Goal: Connect with others: Connect with others

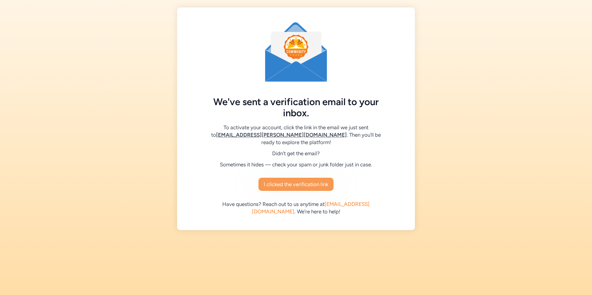
click at [280, 186] on span "I clicked the verification link" at bounding box center [296, 184] width 64 height 7
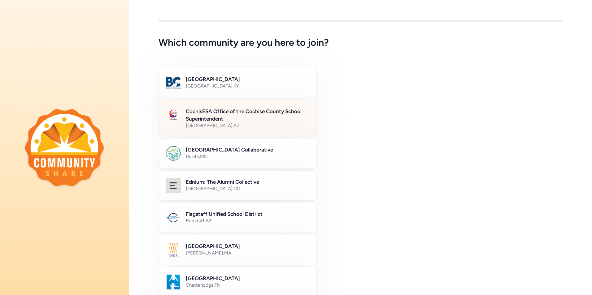
click at [277, 126] on div "[GEOGRAPHIC_DATA] , [GEOGRAPHIC_DATA]" at bounding box center [247, 126] width 123 height 6
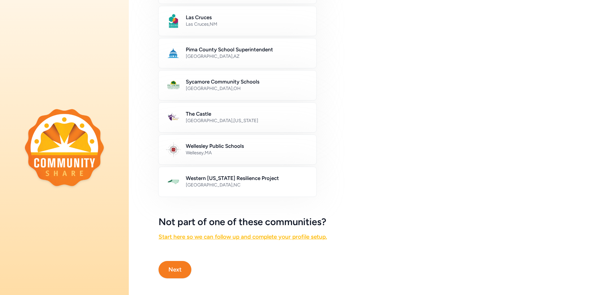
scroll to position [301, 0]
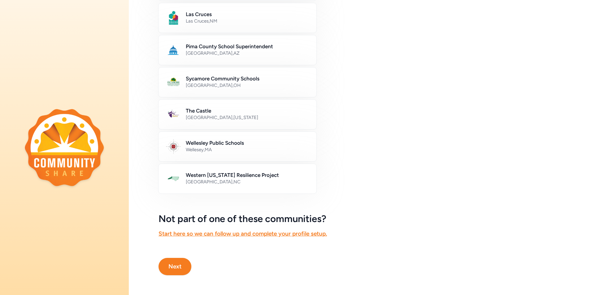
click at [185, 258] on button "Next" at bounding box center [175, 266] width 33 height 17
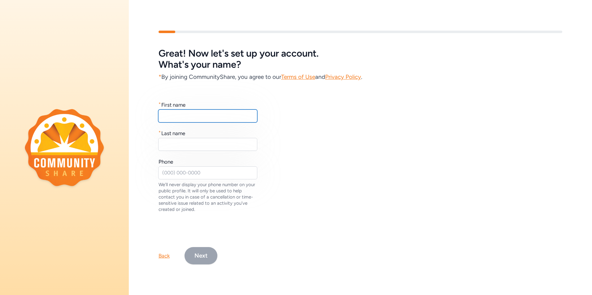
click at [220, 114] on input "text" at bounding box center [207, 116] width 99 height 13
type input "Harmony"
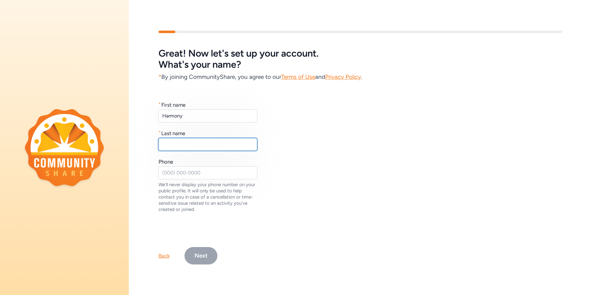
click at [197, 140] on input "text" at bounding box center [207, 144] width 99 height 13
type input "[PERSON_NAME]"
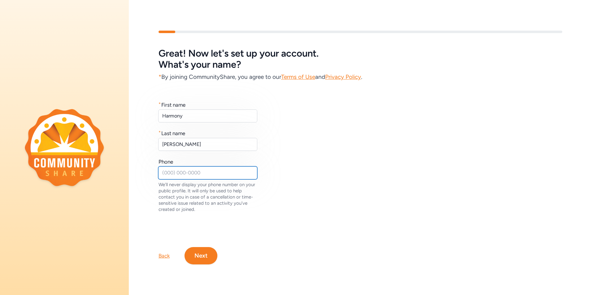
click at [210, 168] on input "text" at bounding box center [207, 173] width 99 height 13
type input "[PHONE_NUMBER]"
click at [205, 252] on button "Next" at bounding box center [201, 255] width 33 height 17
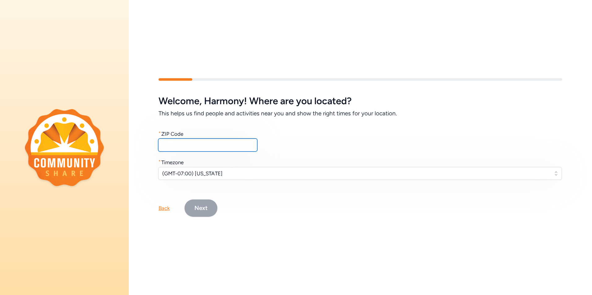
click at [166, 143] on input "text" at bounding box center [207, 145] width 99 height 13
type input "85635"
click at [208, 208] on button "Next" at bounding box center [201, 208] width 33 height 17
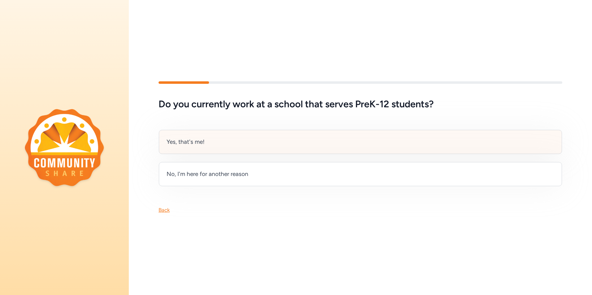
click at [219, 146] on div "Yes, that's me!" at bounding box center [360, 142] width 403 height 24
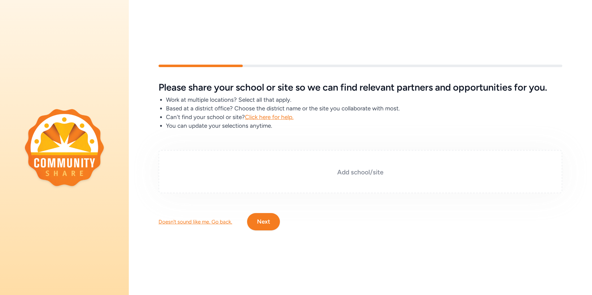
drag, startPoint x: 296, startPoint y: 161, endPoint x: 254, endPoint y: 166, distance: 42.4
click at [254, 168] on h3 "Add school/site" at bounding box center [360, 172] width 373 height 9
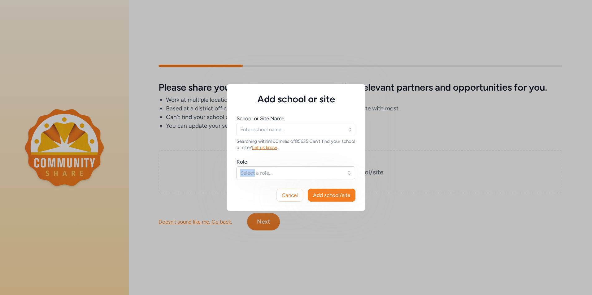
click at [255, 166] on div "Role Select a role..." at bounding box center [296, 168] width 119 height 21
click at [309, 173] on span "Select a role..." at bounding box center [291, 172] width 102 height 7
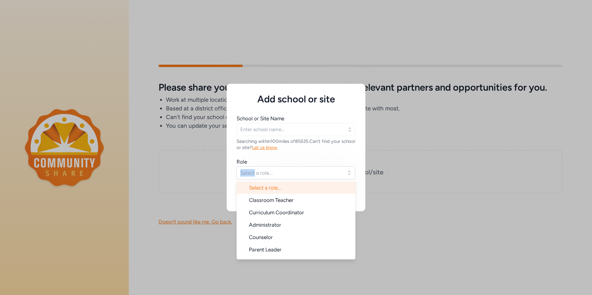
click at [347, 131] on icon "button" at bounding box center [350, 130] width 6 height 6
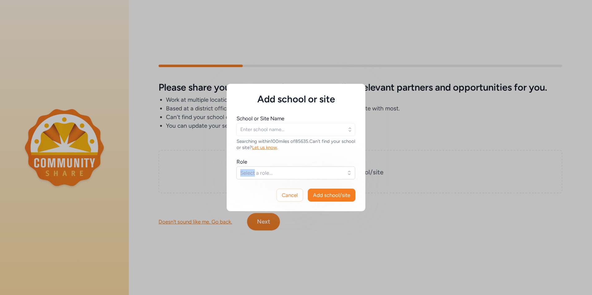
click at [348, 128] on icon "button" at bounding box center [350, 130] width 6 height 6
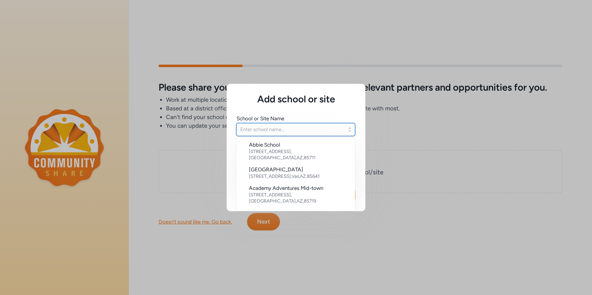
paste input "[URL][DOMAIN_NAME]"
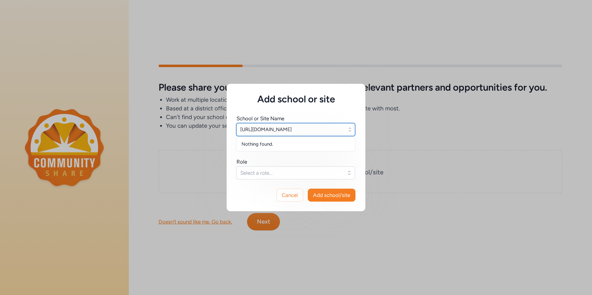
type input "[URL][DOMAIN_NAME]"
click at [349, 174] on button "Select a role..." at bounding box center [295, 173] width 119 height 13
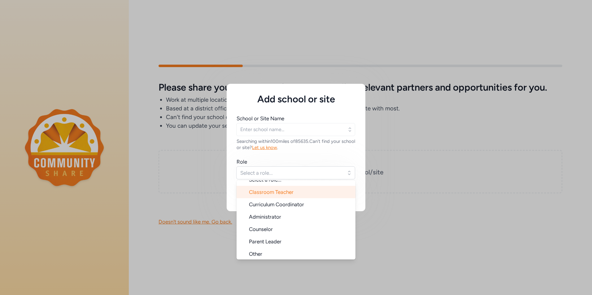
scroll to position [10, 0]
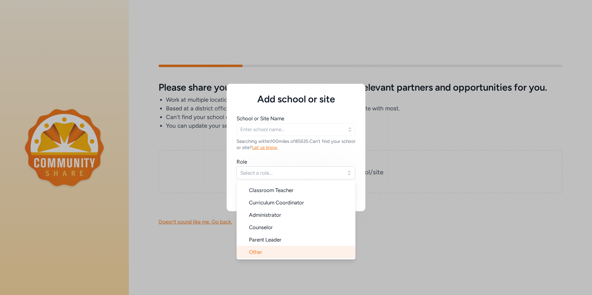
click at [319, 257] on li "Other" at bounding box center [296, 252] width 119 height 12
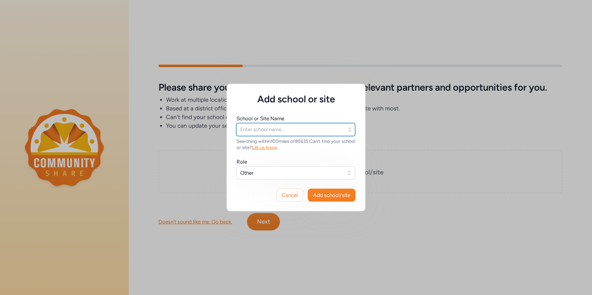
click at [288, 128] on input "text" at bounding box center [295, 129] width 119 height 13
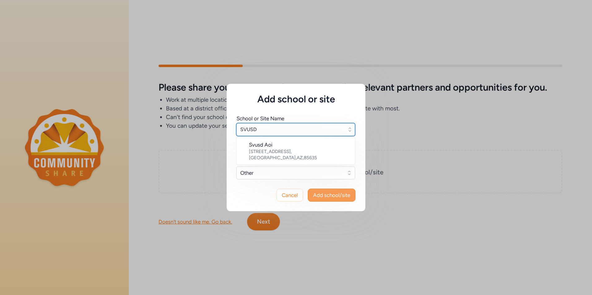
type input "SVUSD"
click at [334, 191] on button "Add school/site" at bounding box center [332, 195] width 48 height 13
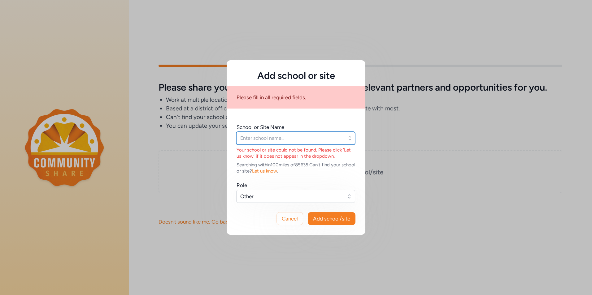
click at [335, 137] on input "text" at bounding box center [295, 138] width 119 height 13
click at [352, 140] on icon "button" at bounding box center [350, 138] width 6 height 6
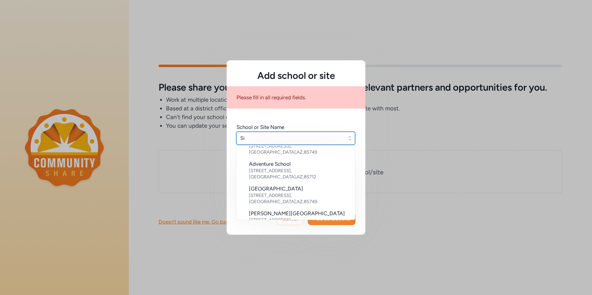
scroll to position [0, 0]
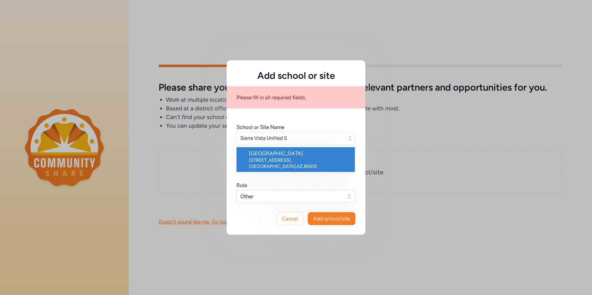
click at [339, 158] on div "[STREET_ADDRESS]" at bounding box center [299, 163] width 101 height 12
type input "[GEOGRAPHIC_DATA]"
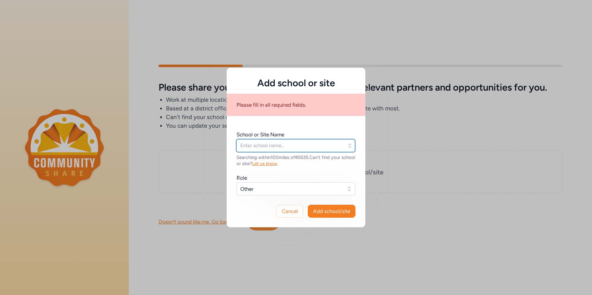
type input "[GEOGRAPHIC_DATA]"
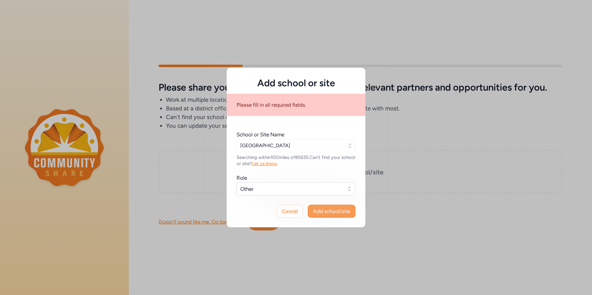
click at [343, 211] on span "Add school/site" at bounding box center [331, 211] width 37 height 7
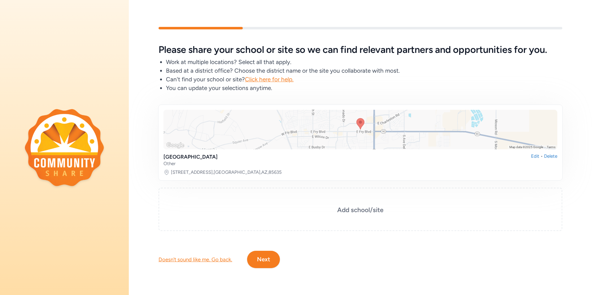
click at [266, 258] on button "Next" at bounding box center [263, 259] width 33 height 17
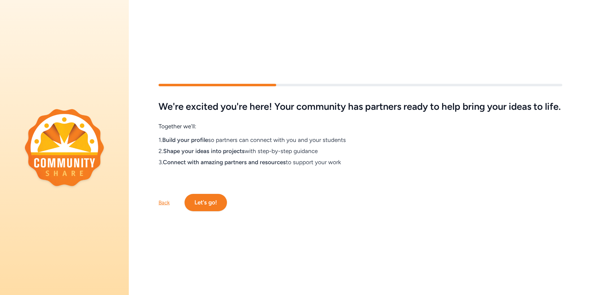
click at [206, 208] on button "Let's go!" at bounding box center [206, 202] width 42 height 17
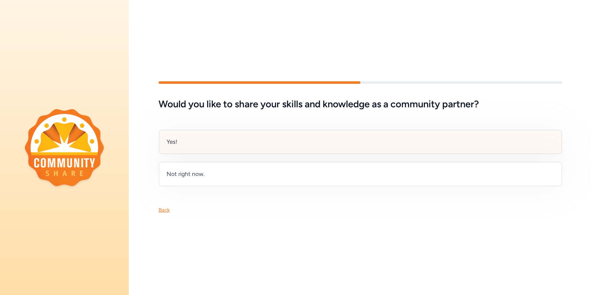
click at [227, 141] on div "Yes!" at bounding box center [360, 142] width 403 height 24
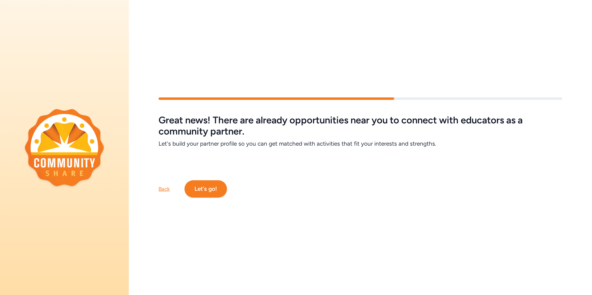
click at [218, 184] on button "Let's go!" at bounding box center [206, 189] width 42 height 17
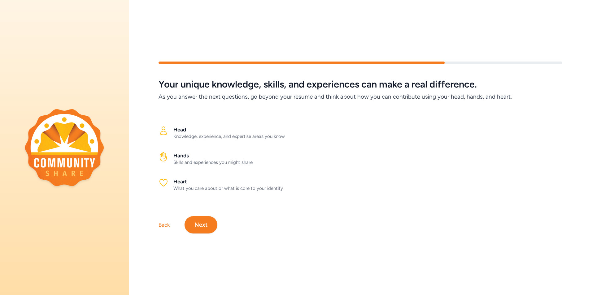
click at [219, 222] on div "Back Next" at bounding box center [360, 215] width 463 height 37
click at [207, 222] on button "Next" at bounding box center [201, 224] width 33 height 17
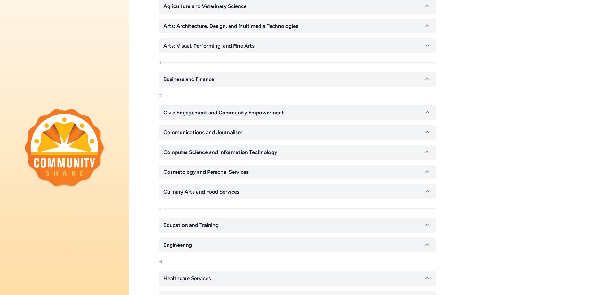
scroll to position [25, 0]
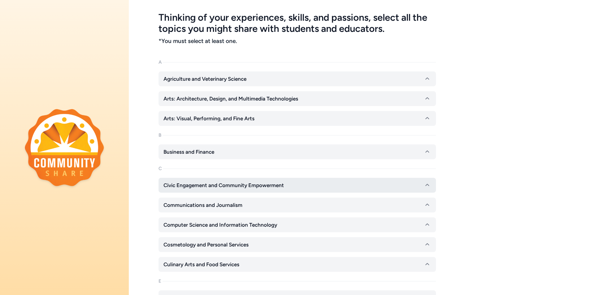
click at [425, 184] on icon "button" at bounding box center [427, 185] width 7 height 7
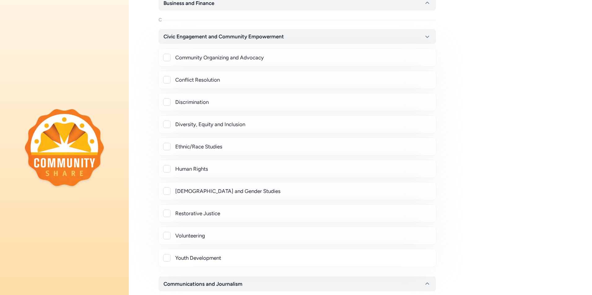
scroll to position [180, 0]
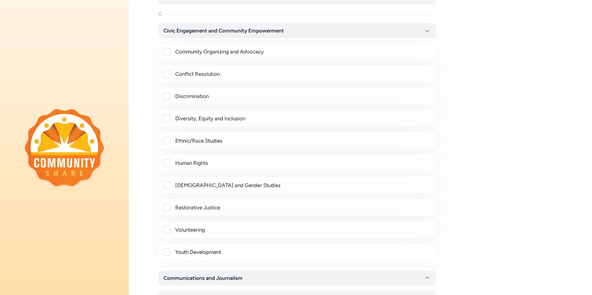
click at [167, 229] on div at bounding box center [166, 229] width 7 height 7
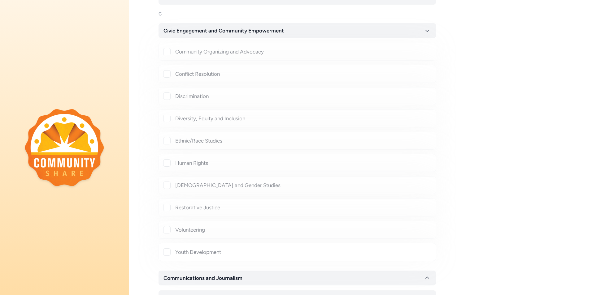
checkbox input "true"
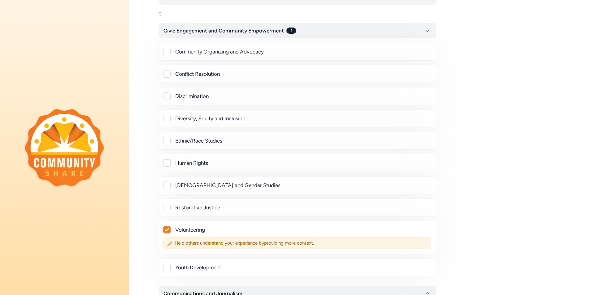
click at [168, 268] on div at bounding box center [166, 267] width 7 height 7
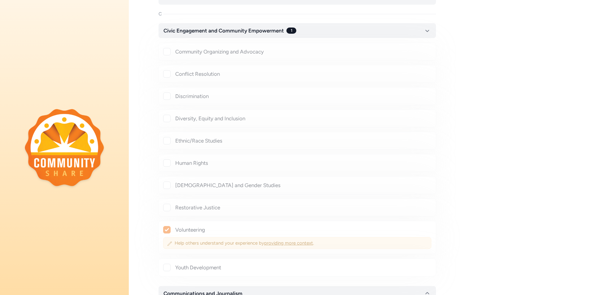
checkbox input "true"
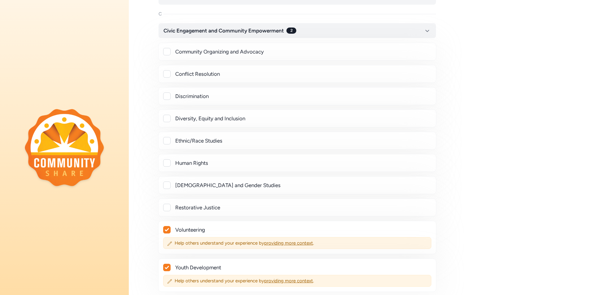
click at [167, 51] on div at bounding box center [166, 51] width 7 height 7
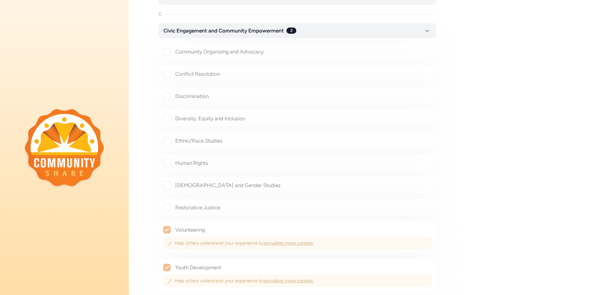
checkbox input "true"
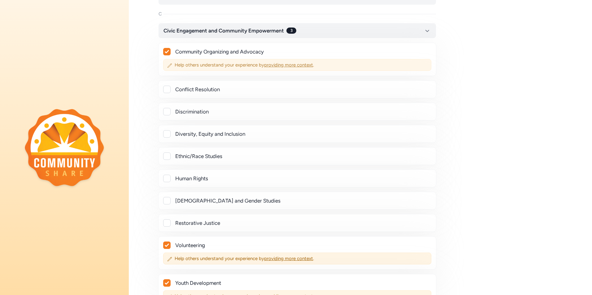
click at [184, 63] on span "Help others understand your experience by providing more context ." at bounding box center [301, 65] width 253 height 6
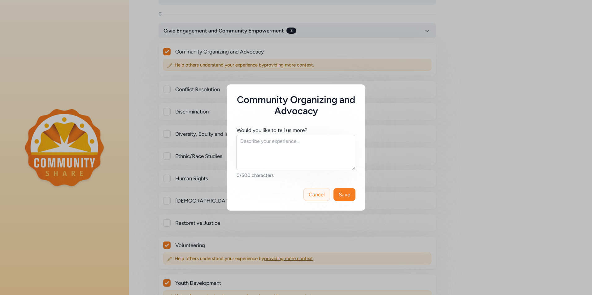
drag, startPoint x: 318, startPoint y: 196, endPoint x: 331, endPoint y: 199, distance: 13.1
click at [319, 196] on span "Cancel" at bounding box center [317, 194] width 16 height 7
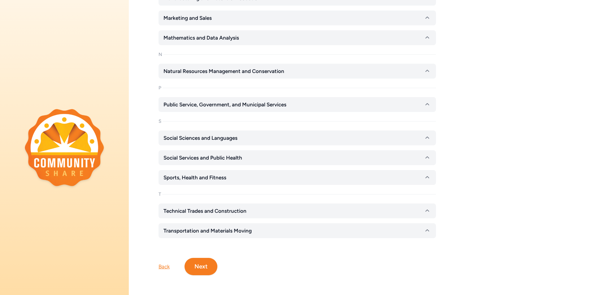
scroll to position [764, 0]
click at [205, 267] on button "Next" at bounding box center [201, 266] width 33 height 17
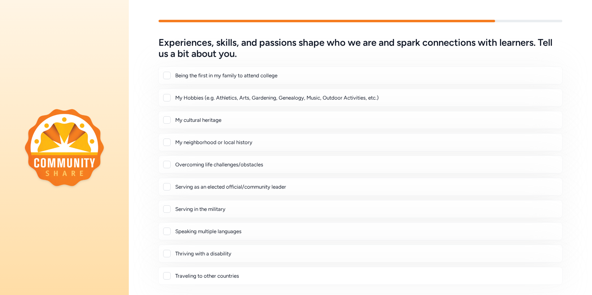
click at [168, 76] on div at bounding box center [166, 75] width 7 height 7
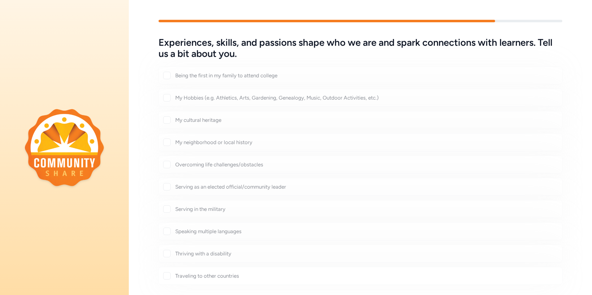
checkbox input "true"
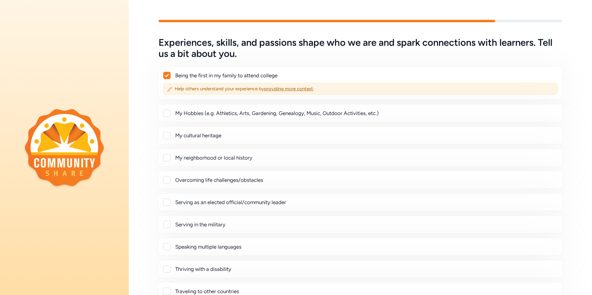
click at [164, 113] on div at bounding box center [166, 113] width 7 height 7
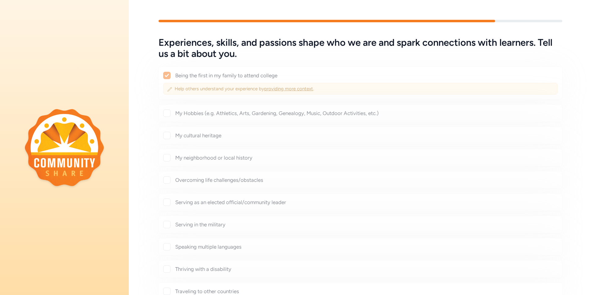
checkbox input "true"
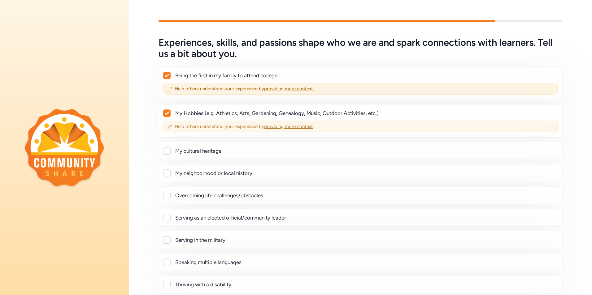
click at [182, 126] on span "Help others understand your experience by providing more context ." at bounding box center [364, 127] width 379 height 6
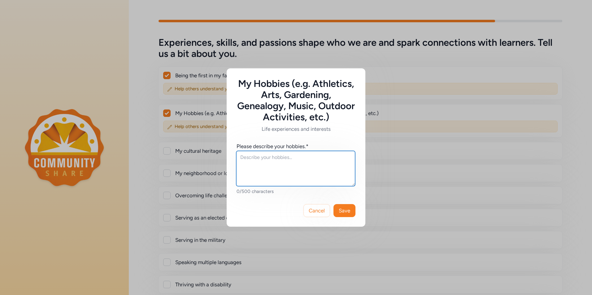
click at [287, 161] on textarea at bounding box center [295, 168] width 119 height 35
click at [281, 160] on textarea "Love the outdoors, camping, hiking" at bounding box center [295, 168] width 119 height 35
click at [324, 158] on textarea "Love the outdoors; camping, hiking" at bounding box center [295, 168] width 119 height 35
type textarea "Love the outdoors; camping, hiking, biking and rollerblading. Also love animals"
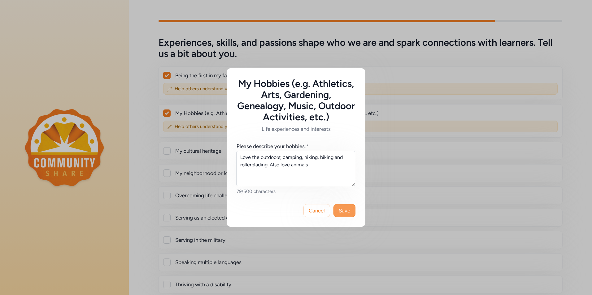
click at [350, 216] on button "Save" at bounding box center [345, 210] width 22 height 13
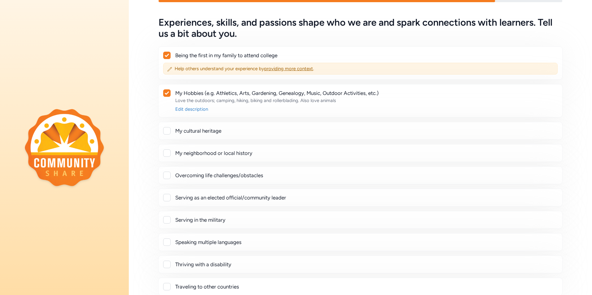
scroll to position [31, 0]
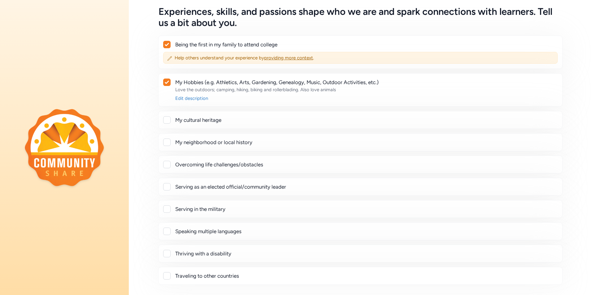
click at [170, 165] on div at bounding box center [166, 164] width 7 height 7
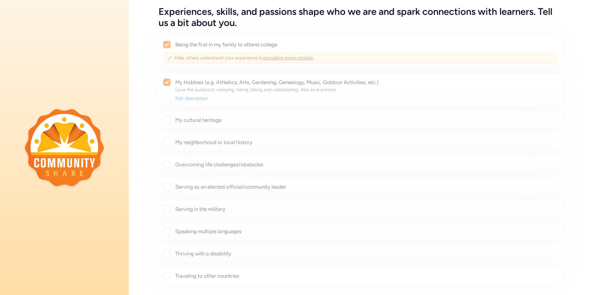
checkbox input "true"
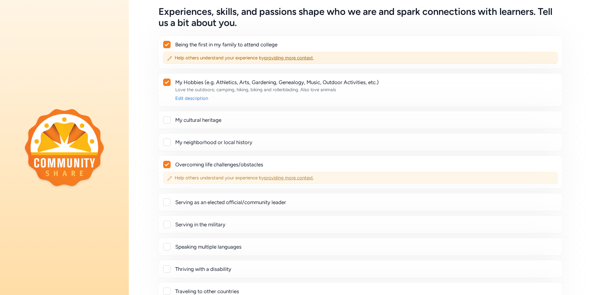
click at [182, 178] on span "Help others understand your experience by providing more context ." at bounding box center [364, 178] width 379 height 6
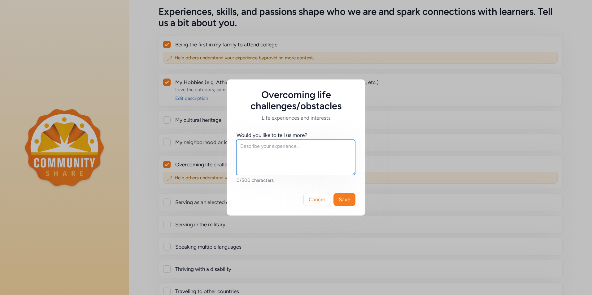
click at [290, 146] on textarea at bounding box center [295, 157] width 119 height 35
type textarea "F"
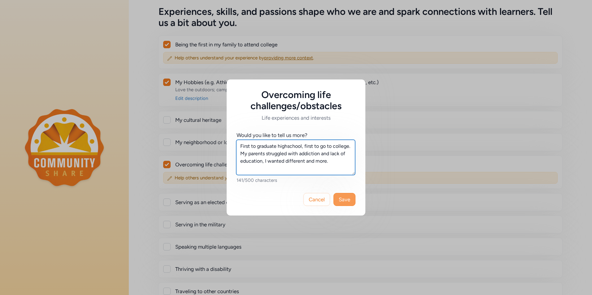
type textarea "First to graduate highschool, first to go to college. My parents struggled with…"
click at [342, 201] on span "Save" at bounding box center [344, 199] width 11 height 7
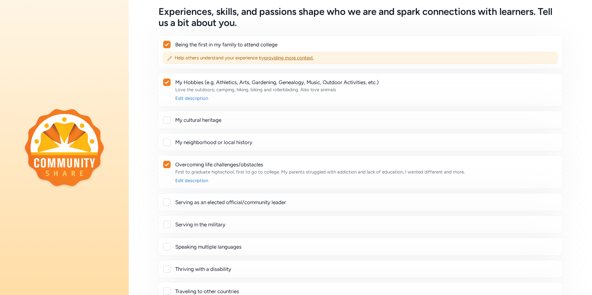
click at [169, 206] on div at bounding box center [166, 202] width 7 height 7
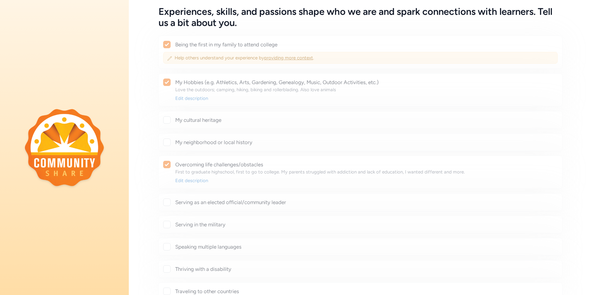
checkbox input "true"
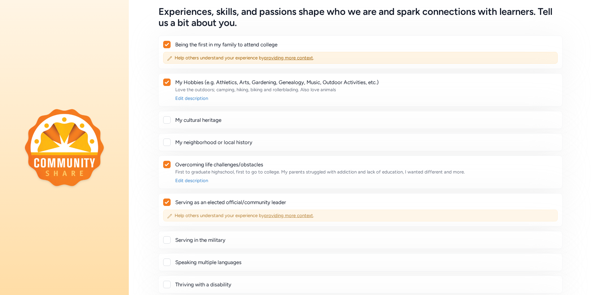
click at [178, 215] on span "Help others understand your experience by providing more context ." at bounding box center [364, 216] width 379 height 6
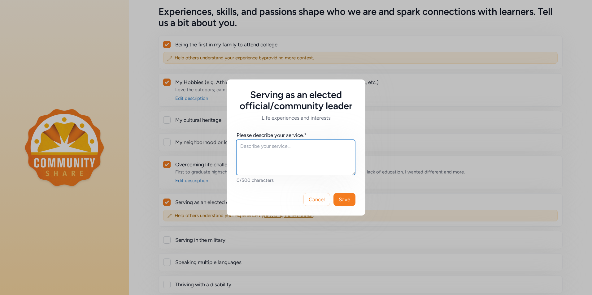
click at [319, 158] on textarea at bounding box center [295, 157] width 119 height 35
type textarea "President of Family Connections of Southern NH [DATE]-[DATE]"
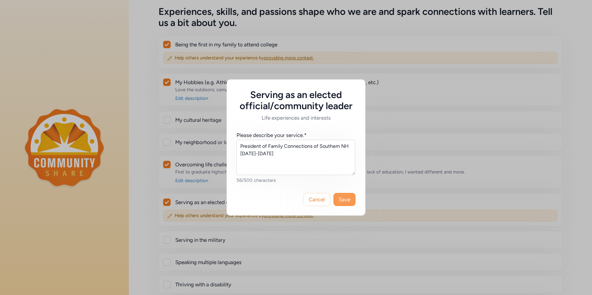
click at [346, 202] on span "Save" at bounding box center [344, 199] width 11 height 7
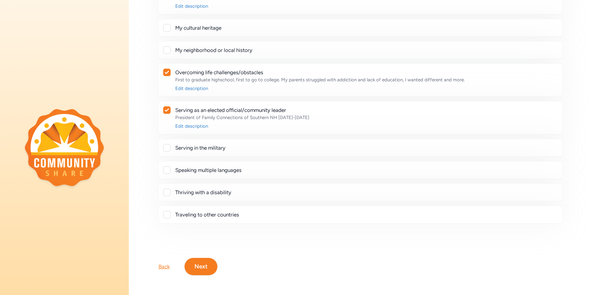
scroll to position [128, 0]
click at [205, 268] on button "Next" at bounding box center [201, 266] width 33 height 17
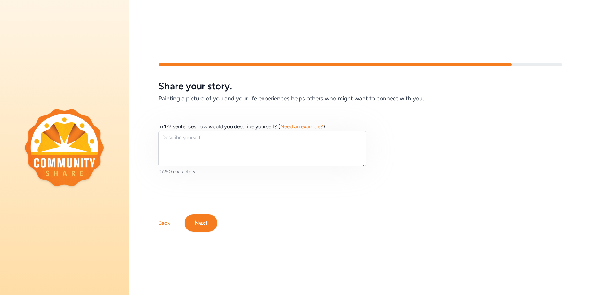
click at [310, 125] on span "Need an example?" at bounding box center [301, 127] width 43 height 6
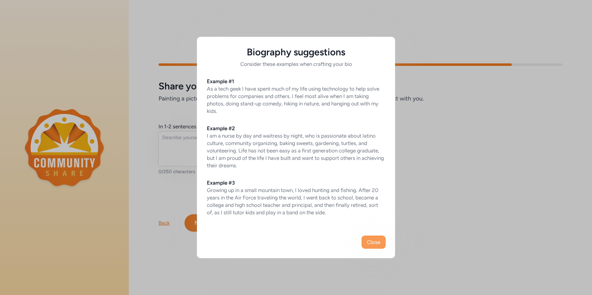
click at [376, 242] on span "Close" at bounding box center [373, 242] width 13 height 7
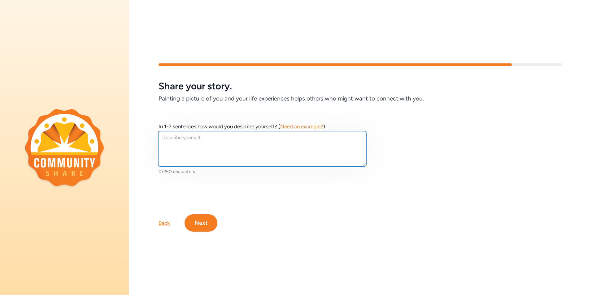
click at [234, 140] on textarea at bounding box center [262, 148] width 208 height 35
click at [317, 145] on textarea "I have not had an easy start; but I have conquered many obstacles. Through educ…" at bounding box center [262, 148] width 208 height 35
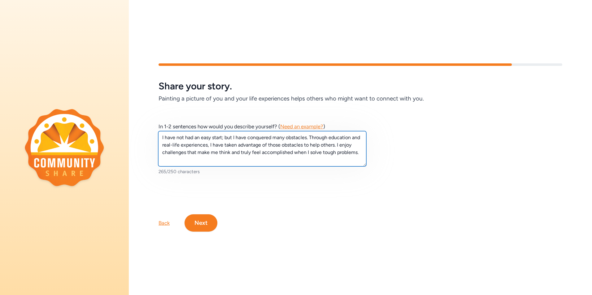
click at [361, 152] on textarea "I have not had an easy start; but I have conquered many obstacles. Through educ…" at bounding box center [262, 148] width 208 height 35
type textarea "I have not had an easy start; but I have conquered many obstacles. Through educ…"
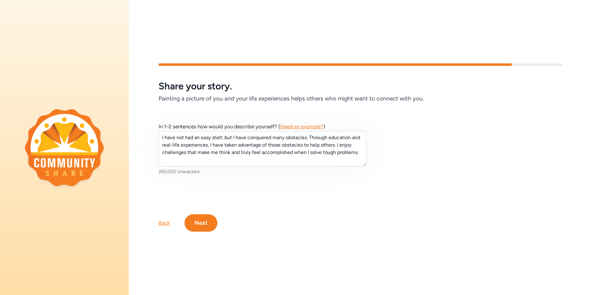
click at [211, 219] on button "Next" at bounding box center [201, 223] width 33 height 17
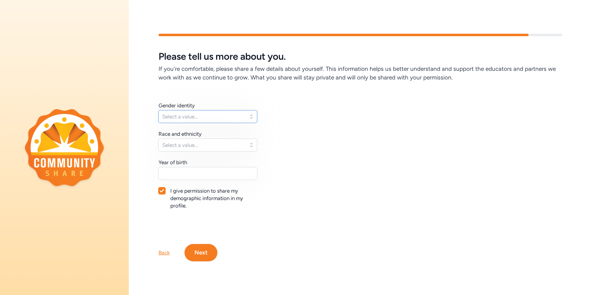
click at [244, 113] on span "Select a value..." at bounding box center [203, 116] width 82 height 7
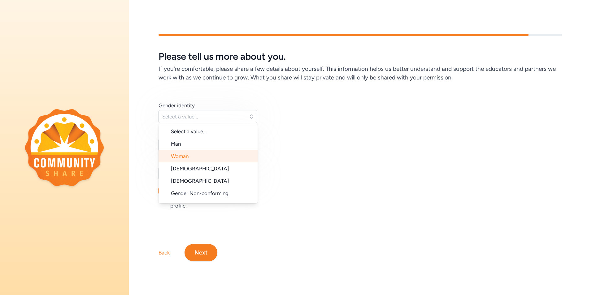
click at [227, 154] on li "Woman" at bounding box center [208, 156] width 99 height 12
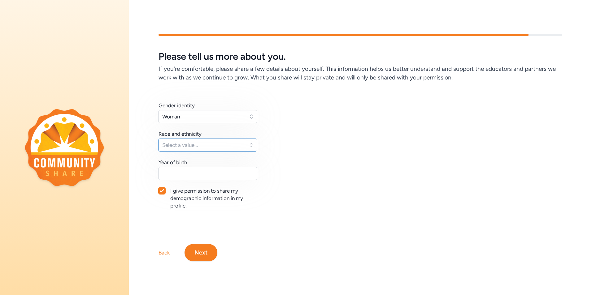
click at [235, 139] on button "Select a value..." at bounding box center [207, 145] width 99 height 13
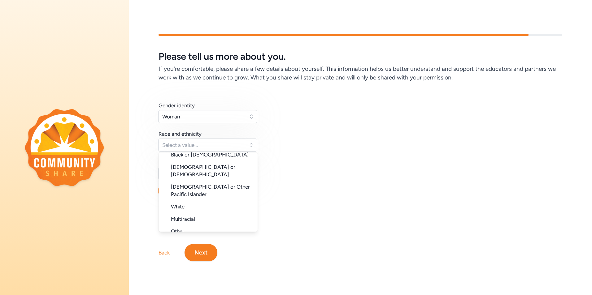
scroll to position [62, 0]
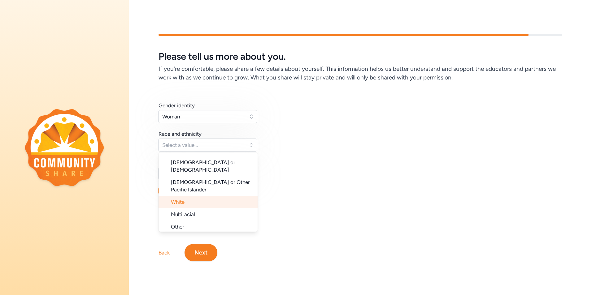
click at [208, 196] on li "White" at bounding box center [208, 202] width 99 height 12
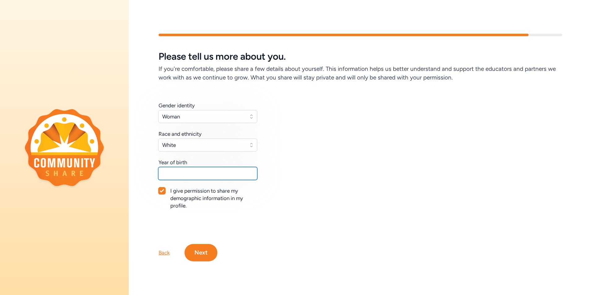
click at [211, 172] on input "text" at bounding box center [207, 173] width 99 height 13
type input "1976"
click at [208, 249] on button "Next" at bounding box center [201, 252] width 33 height 17
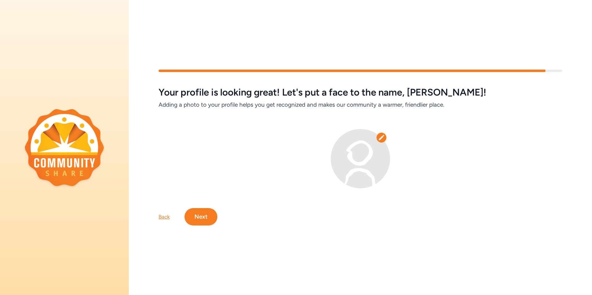
click at [207, 216] on button "Next" at bounding box center [201, 216] width 33 height 17
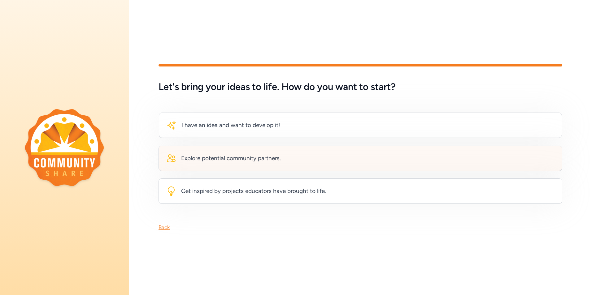
click at [400, 154] on div "Explore potential community partners." at bounding box center [361, 158] width 404 height 25
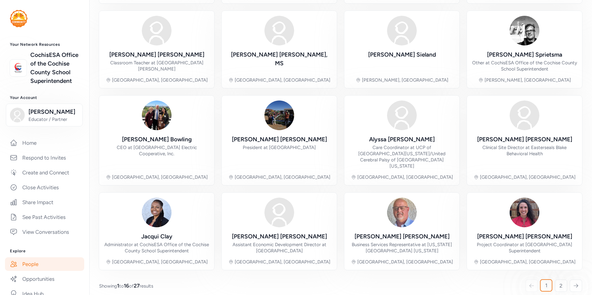
scroll to position [136, 0]
click at [573, 283] on icon at bounding box center [576, 286] width 6 height 6
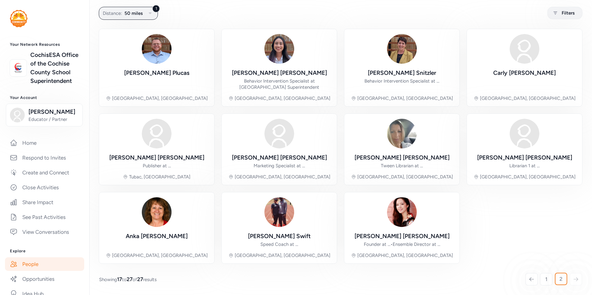
scroll to position [40, 0]
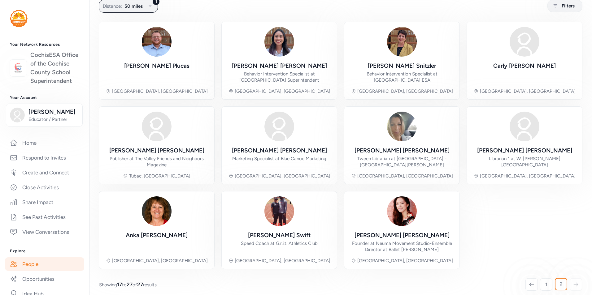
click at [26, 60] on div "CochisESA Office of the Cochise County School Superintendent" at bounding box center [44, 68] width 69 height 35
click at [41, 44] on h3 "Your Network Resources" at bounding box center [44, 44] width 69 height 5
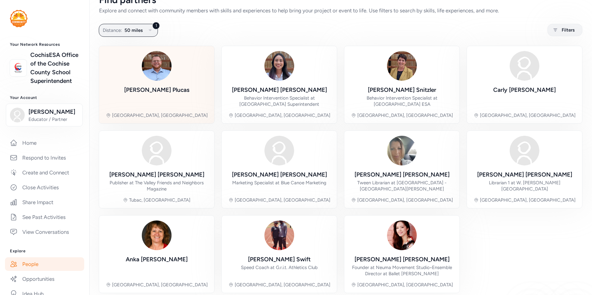
scroll to position [0, 0]
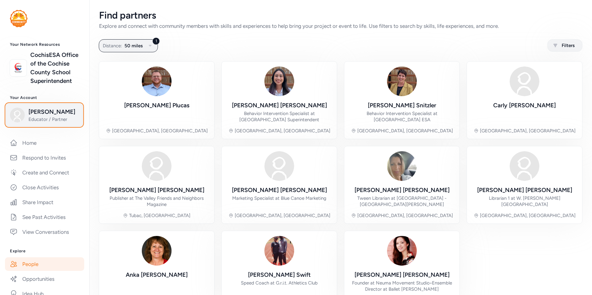
click at [27, 121] on div "[PERSON_NAME] Educator / Partner" at bounding box center [44, 115] width 69 height 15
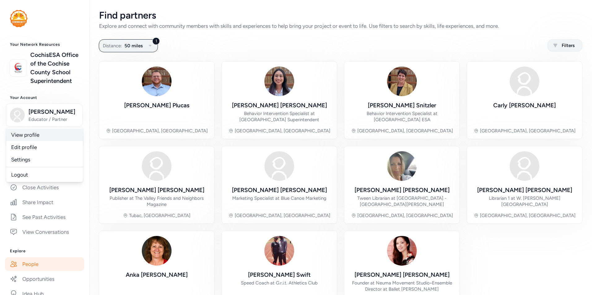
click at [19, 141] on link "View profile" at bounding box center [44, 135] width 77 height 12
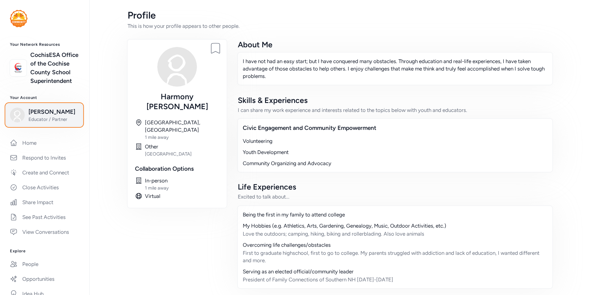
click at [52, 116] on span "[PERSON_NAME]" at bounding box center [53, 112] width 50 height 9
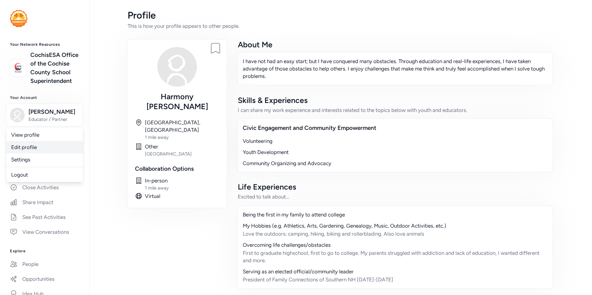
click at [45, 153] on link "Edit profile" at bounding box center [44, 147] width 77 height 12
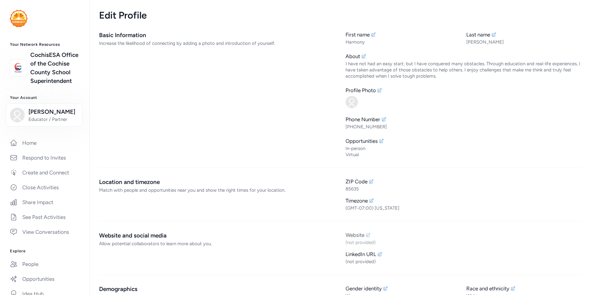
click at [366, 235] on icon at bounding box center [368, 235] width 5 height 5
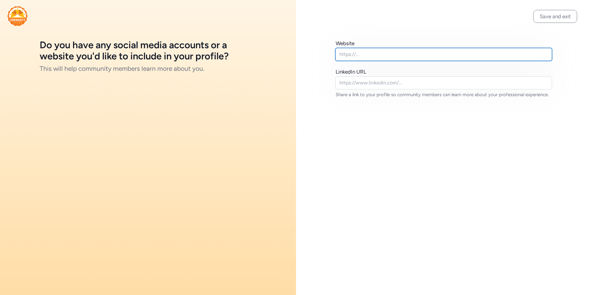
paste input "[URL][DOMAIN_NAME]"
type input "[URL][DOMAIN_NAME]"
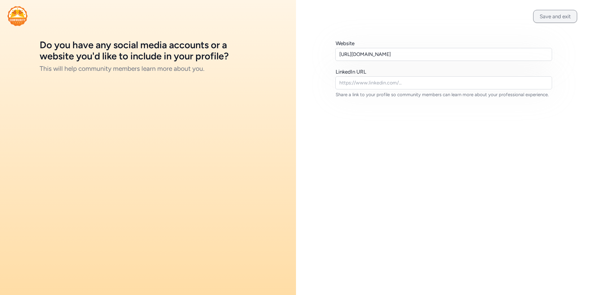
click at [547, 18] on button "Save and exit" at bounding box center [555, 16] width 44 height 13
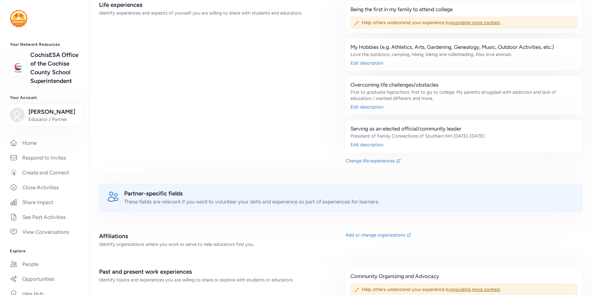
scroll to position [341, 0]
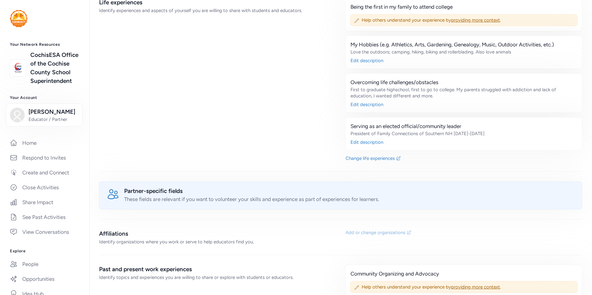
click at [395, 233] on div "Add or change organizations" at bounding box center [376, 233] width 60 height 6
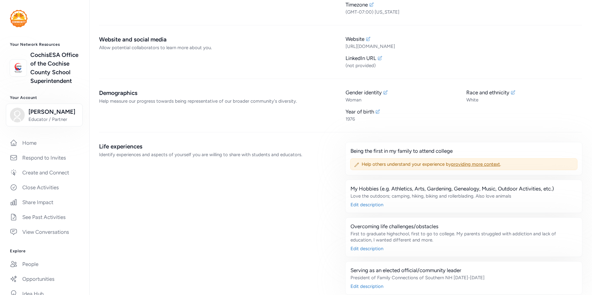
scroll to position [186, 0]
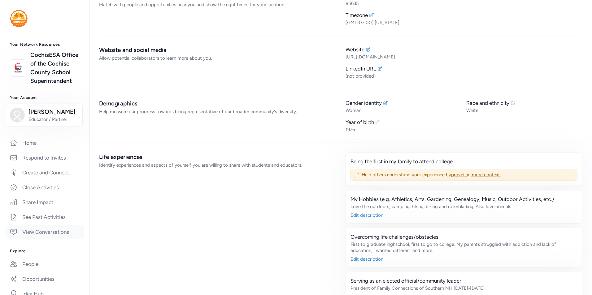
click at [63, 239] on link "View Conversations" at bounding box center [44, 232] width 79 height 14
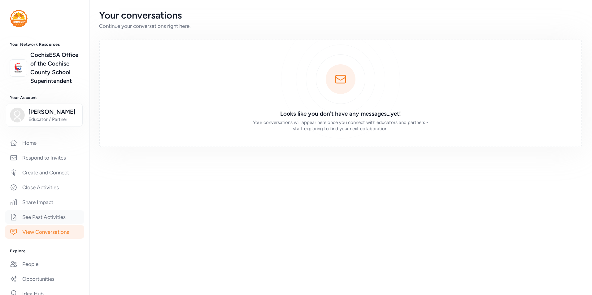
click at [59, 224] on link "See Past Activities" at bounding box center [44, 218] width 79 height 14
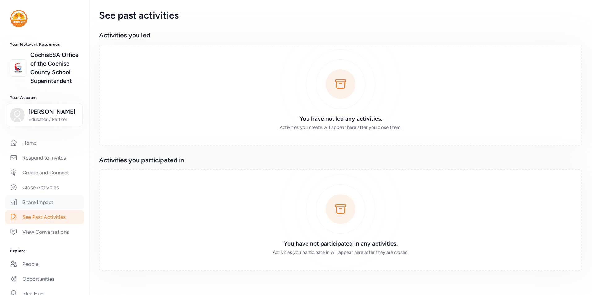
click at [52, 206] on link "Share Impact" at bounding box center [44, 203] width 79 height 14
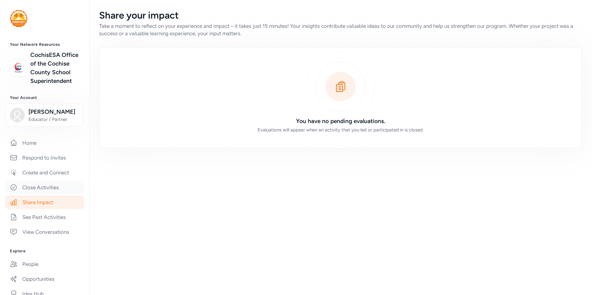
click at [50, 194] on link "Close Activities" at bounding box center [44, 188] width 79 height 14
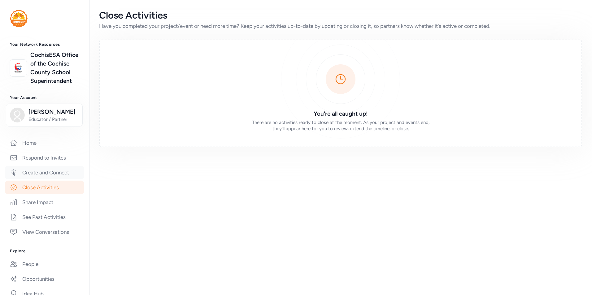
click at [43, 180] on link "Create and Connect" at bounding box center [44, 173] width 79 height 14
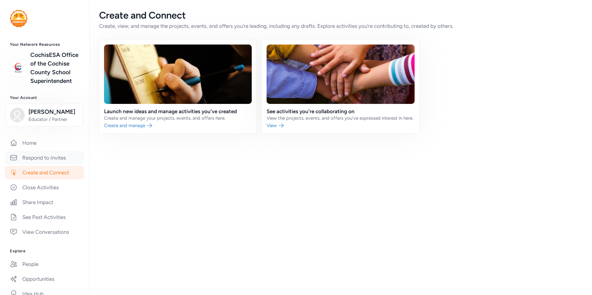
click at [45, 165] on link "Respond to Invites" at bounding box center [44, 158] width 79 height 14
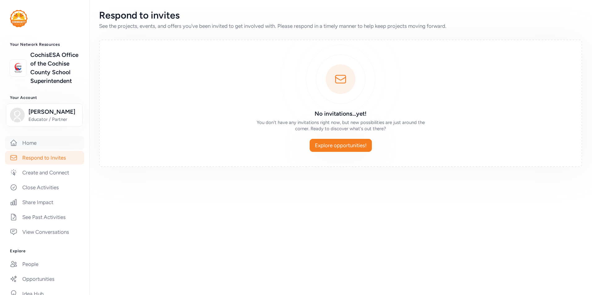
click at [31, 150] on link "Home" at bounding box center [44, 143] width 79 height 14
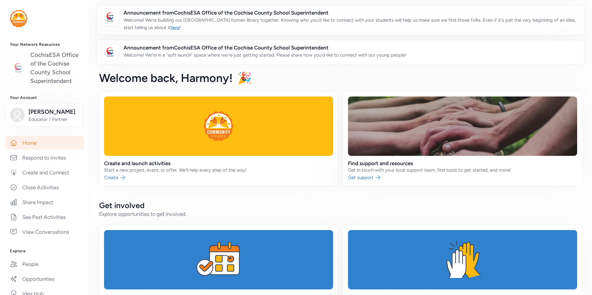
click at [54, 78] on link "CochisESA Office of the Cochise County School Superintendent" at bounding box center [54, 68] width 49 height 35
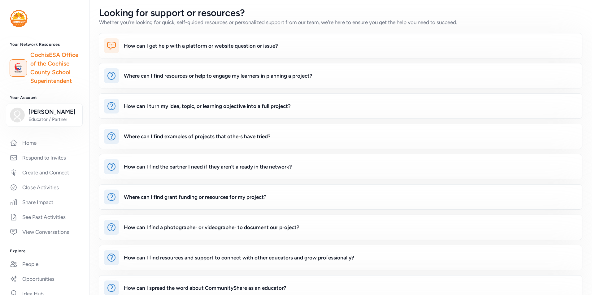
click at [47, 78] on link "CochisESA Office of the Cochise County School Superintendent" at bounding box center [54, 68] width 49 height 35
drag, startPoint x: 47, startPoint y: 78, endPoint x: 42, endPoint y: 71, distance: 8.1
click at [42, 71] on link "CochisESA Office of the Cochise County School Superintendent" at bounding box center [54, 68] width 49 height 35
click at [6, 1] on nav "Your Network Resources CochisESA Office of the [GEOGRAPHIC_DATA] Superintendent…" at bounding box center [45, 147] width 90 height 295
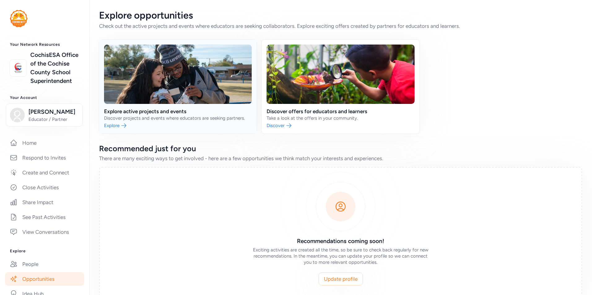
click at [169, 115] on link at bounding box center [178, 87] width 158 height 94
click at [348, 111] on link at bounding box center [341, 87] width 158 height 94
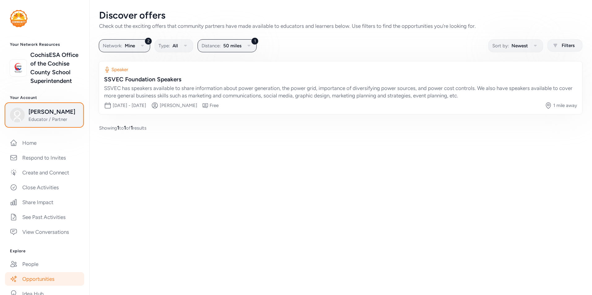
click at [69, 116] on span "[PERSON_NAME]" at bounding box center [53, 112] width 50 height 9
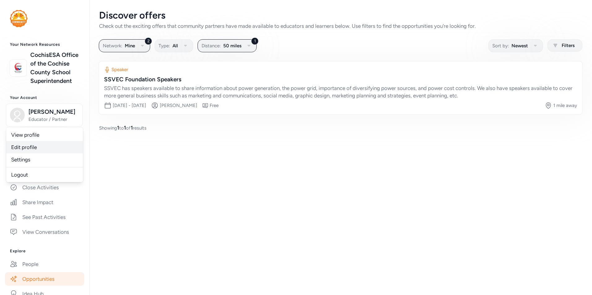
click at [36, 154] on link "Edit profile" at bounding box center [44, 147] width 77 height 12
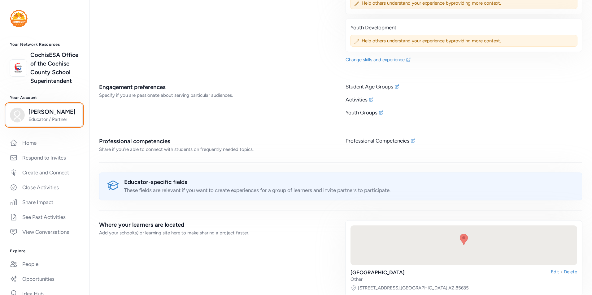
scroll to position [681, 0]
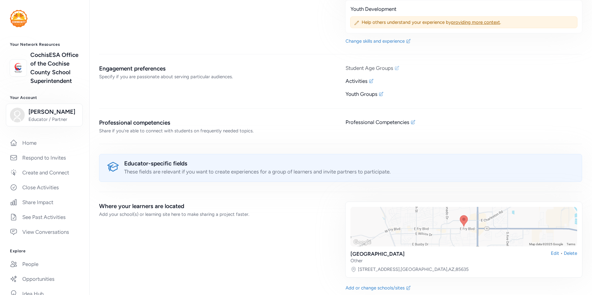
click at [395, 70] on icon at bounding box center [397, 68] width 5 height 5
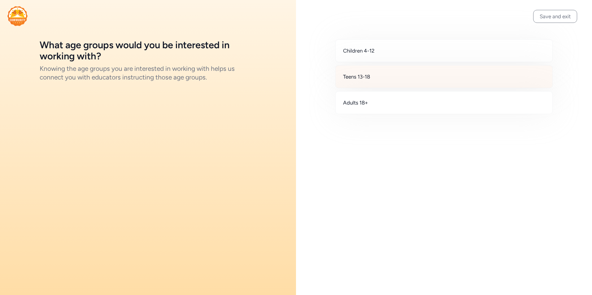
click at [400, 74] on div "Teens 13-18" at bounding box center [443, 76] width 217 height 23
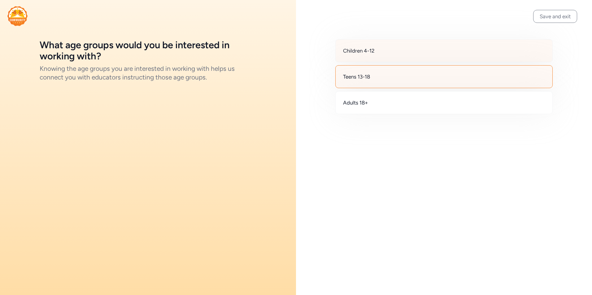
click at [398, 47] on div "Children 4-12" at bounding box center [443, 50] width 217 height 23
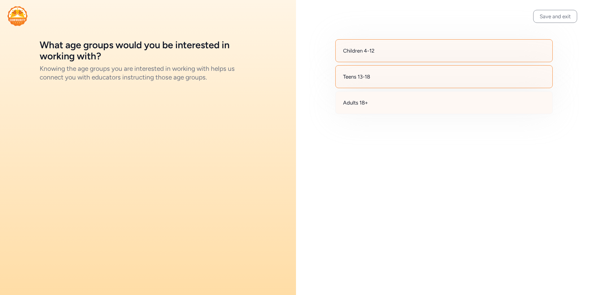
click at [412, 103] on div "Adults 18+" at bounding box center [443, 102] width 217 height 23
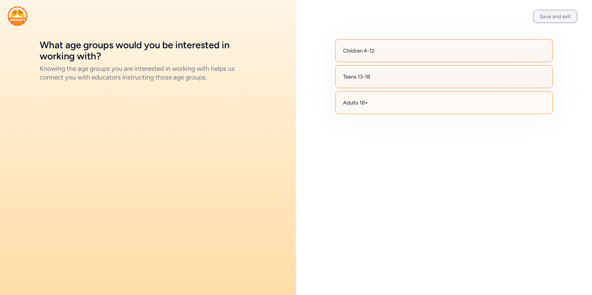
click at [557, 20] on button "Save and exit" at bounding box center [555, 16] width 44 height 13
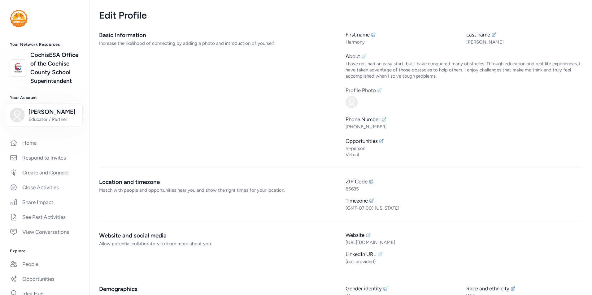
click at [379, 91] on icon at bounding box center [379, 90] width 5 height 5
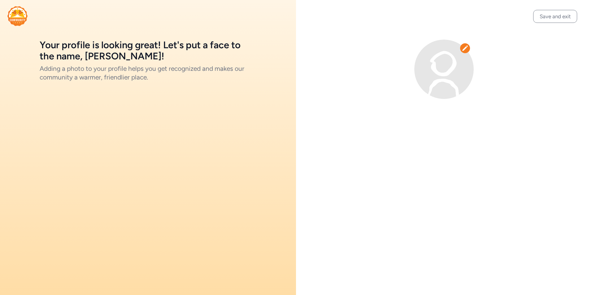
click at [461, 76] on img at bounding box center [443, 69] width 59 height 59
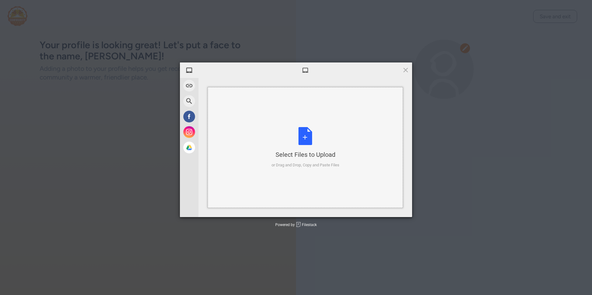
click at [301, 137] on div "Select Files to Upload or Drag and Drop, Copy and Paste Files" at bounding box center [306, 147] width 68 height 41
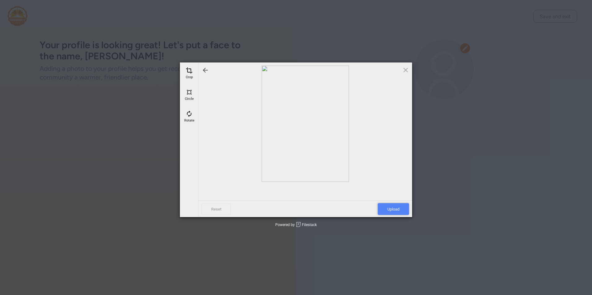
click at [398, 213] on span "Upload" at bounding box center [393, 209] width 31 height 12
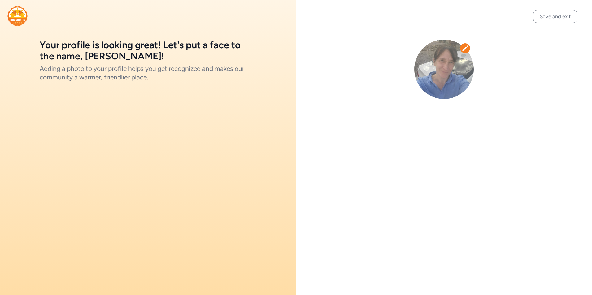
click at [548, 23] on div at bounding box center [444, 69] width 296 height 139
click at [547, 20] on button "Save and exit" at bounding box center [555, 16] width 44 height 13
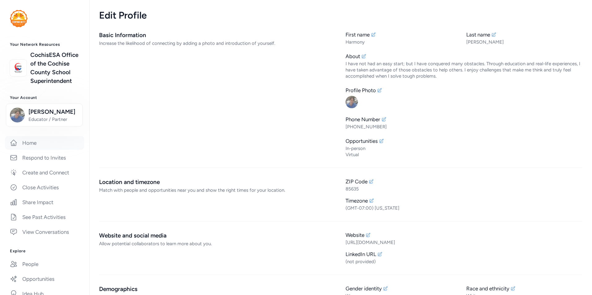
click at [28, 150] on link "Home" at bounding box center [44, 143] width 79 height 14
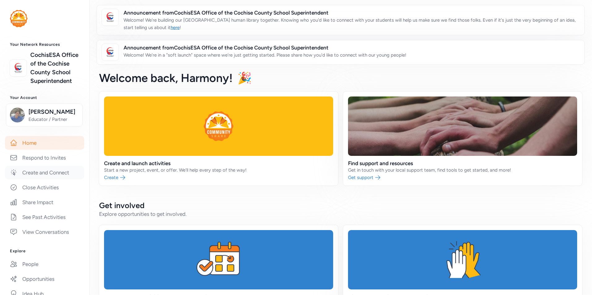
click at [33, 180] on link "Create and Connect" at bounding box center [44, 173] width 79 height 14
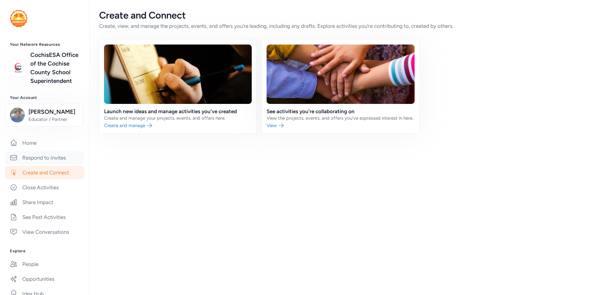
click at [40, 165] on link "Respond to Invites" at bounding box center [44, 158] width 79 height 14
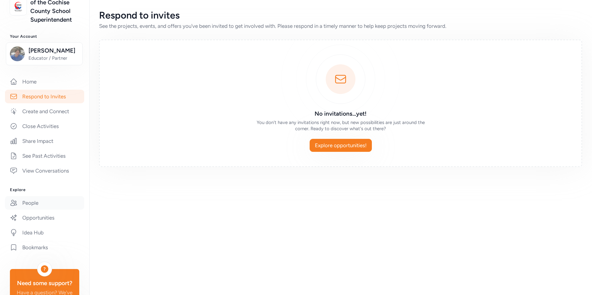
scroll to position [62, 0]
click at [58, 224] on link "Opportunities" at bounding box center [44, 218] width 79 height 14
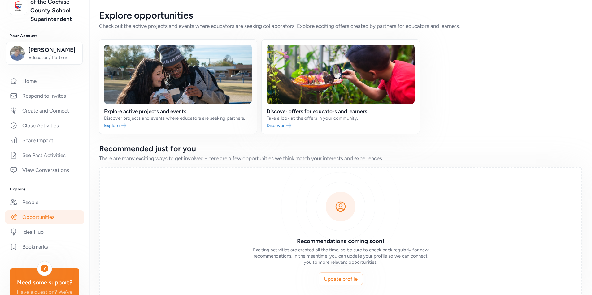
scroll to position [15, 0]
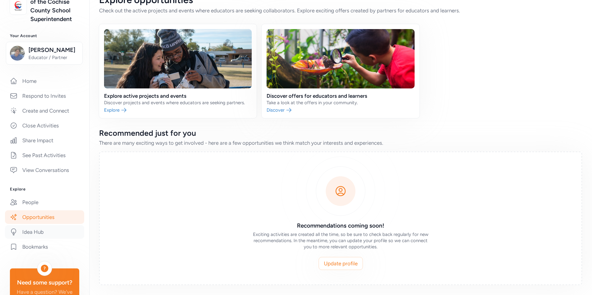
click at [27, 239] on link "Idea Hub" at bounding box center [44, 232] width 79 height 14
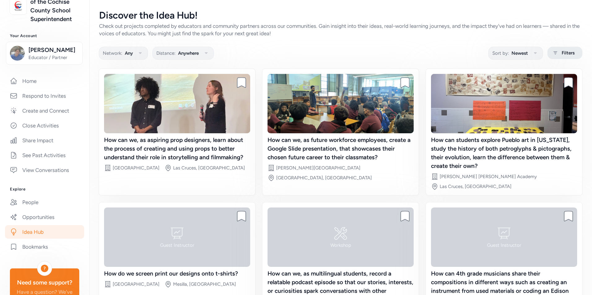
click at [574, 54] on div "Filters" at bounding box center [564, 53] width 35 height 12
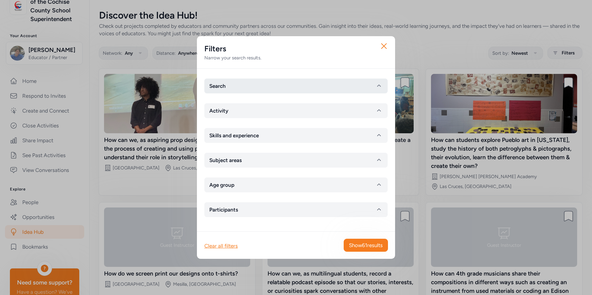
click at [376, 84] on icon "button" at bounding box center [378, 85] width 7 height 7
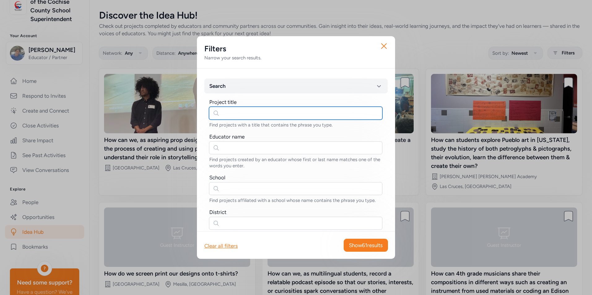
click at [337, 116] on input "text" at bounding box center [295, 113] width 173 height 13
type input "McKinney-Vento"
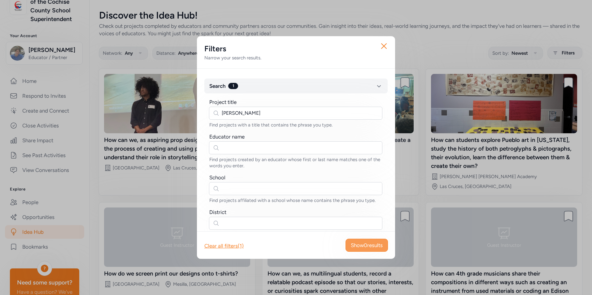
click at [366, 241] on button "Show 0 results" at bounding box center [367, 245] width 42 height 13
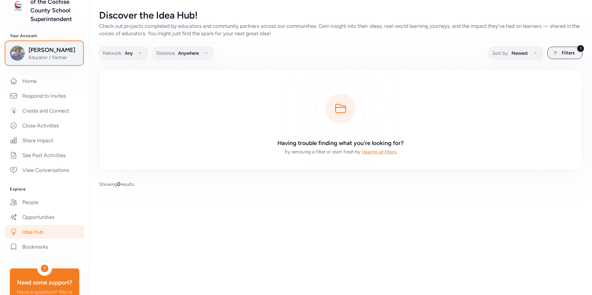
click at [34, 54] on span "[PERSON_NAME]" at bounding box center [53, 50] width 50 height 9
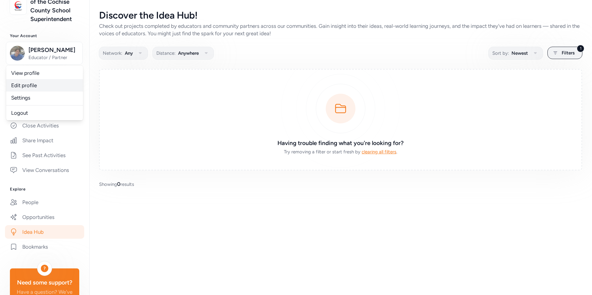
click at [41, 92] on link "Edit profile" at bounding box center [44, 85] width 77 height 12
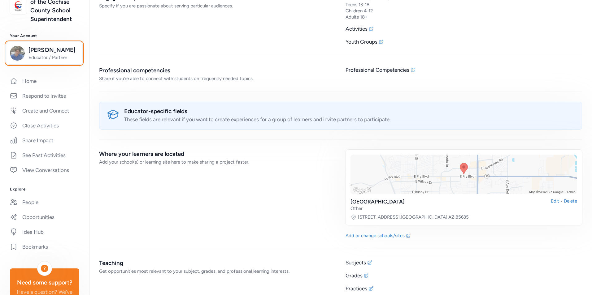
scroll to position [760, 0]
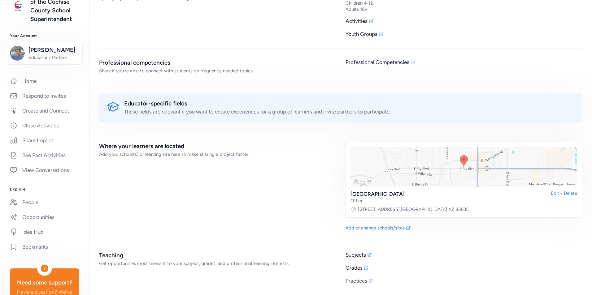
click at [361, 282] on div "Practices" at bounding box center [357, 280] width 22 height 7
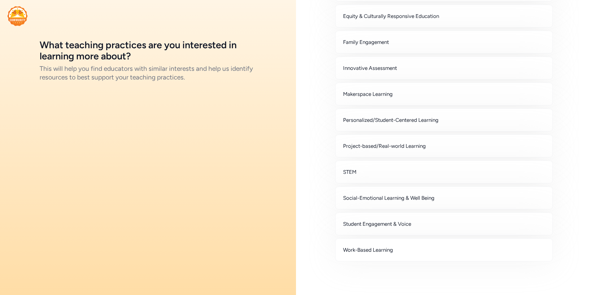
scroll to position [144, 0]
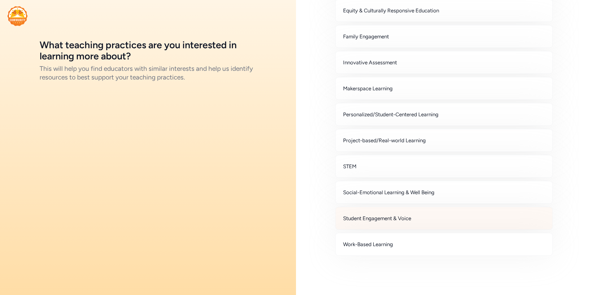
click at [378, 214] on div "Student Engagement & Voice" at bounding box center [443, 218] width 217 height 23
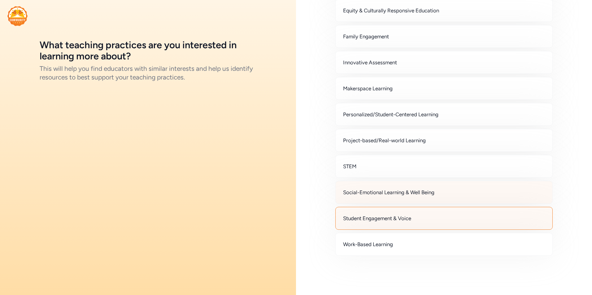
click at [375, 194] on span "Social-Emotional Learning & Well Being" at bounding box center [388, 192] width 91 height 7
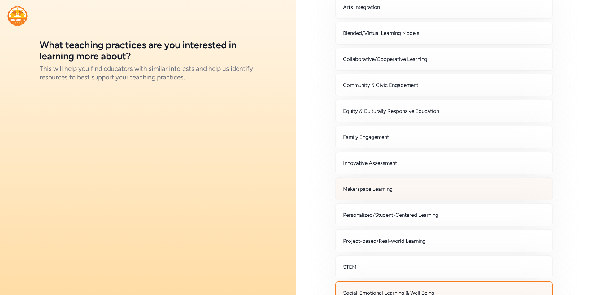
scroll to position [0, 0]
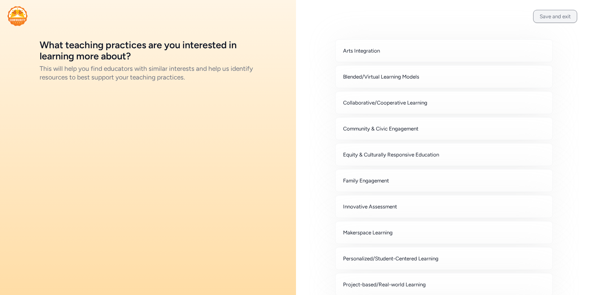
click at [546, 18] on button "Save and exit" at bounding box center [555, 16] width 44 height 13
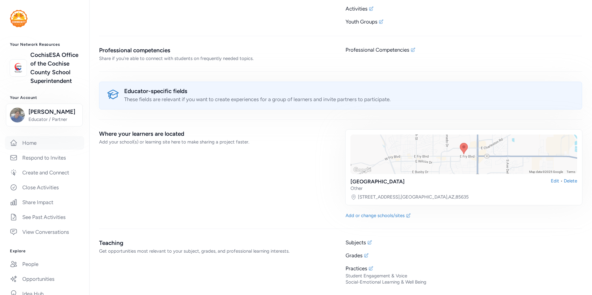
click at [29, 150] on link "Home" at bounding box center [44, 143] width 79 height 14
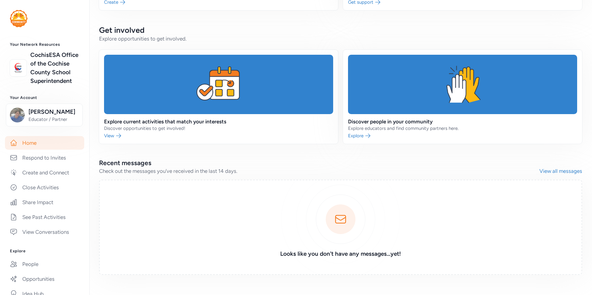
scroll to position [185, 0]
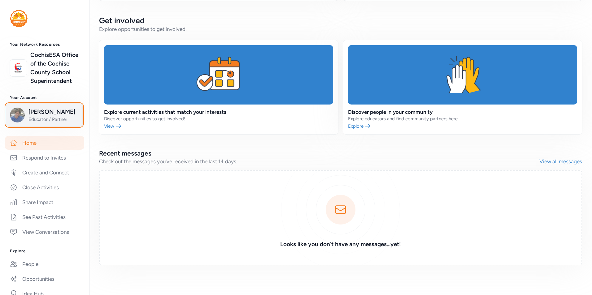
click at [61, 123] on span "Educator / Partner" at bounding box center [53, 119] width 50 height 6
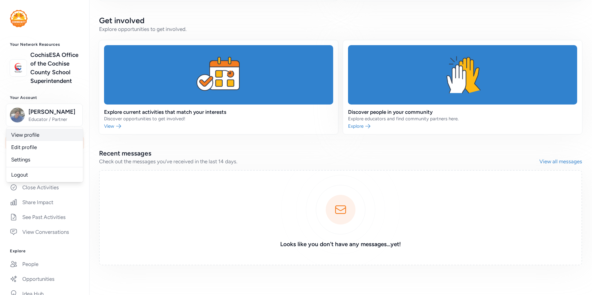
click at [50, 141] on link "View profile" at bounding box center [44, 135] width 77 height 12
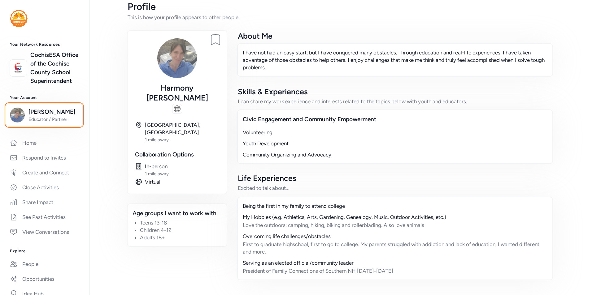
scroll to position [9, 0]
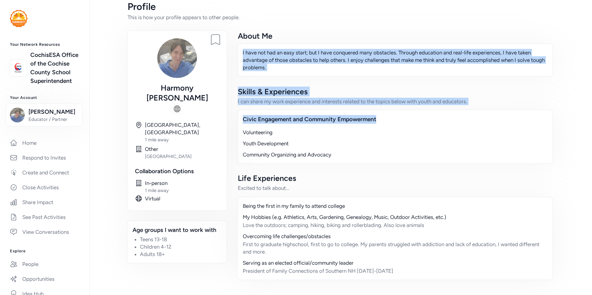
drag, startPoint x: 586, startPoint y: 105, endPoint x: 608, endPoint y: 23, distance: 85.6
click at [592, 23] on html "Your Network Resources CochisESA Office of the Cochise County School Superinten…" at bounding box center [296, 147] width 592 height 295
click at [580, 112] on div "Profile This is how your profile appears to other people. Bookmark person Harmo…" at bounding box center [340, 147] width 503 height 295
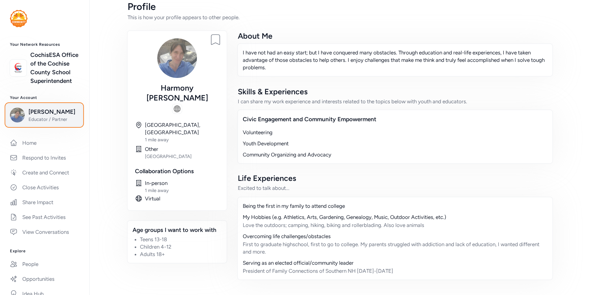
click at [46, 123] on span "Educator / Partner" at bounding box center [53, 119] width 50 height 6
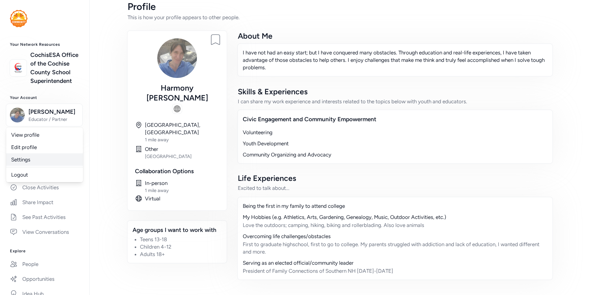
click at [42, 166] on link "Settings" at bounding box center [44, 160] width 77 height 12
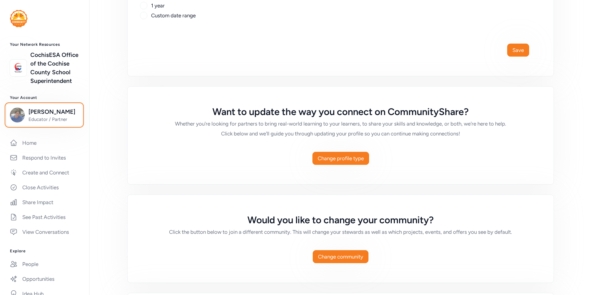
scroll to position [318, 0]
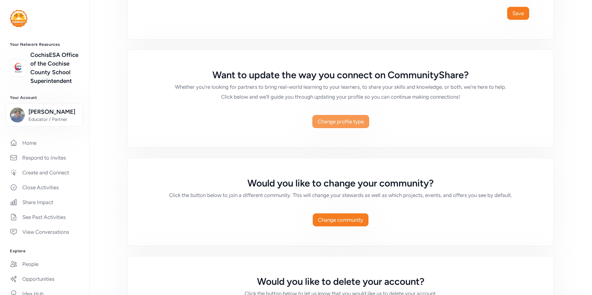
click at [341, 124] on span "Change profile type" at bounding box center [341, 121] width 46 height 7
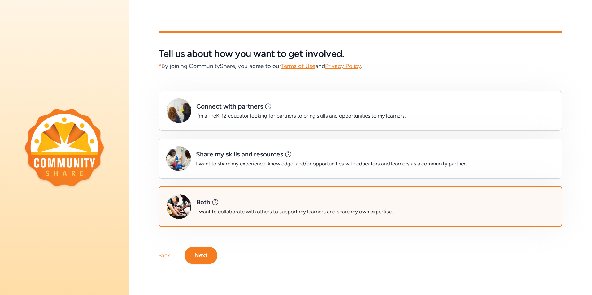
click at [310, 193] on div "Both This is a great option for: Educational organizations and libraries School…" at bounding box center [361, 206] width 404 height 41
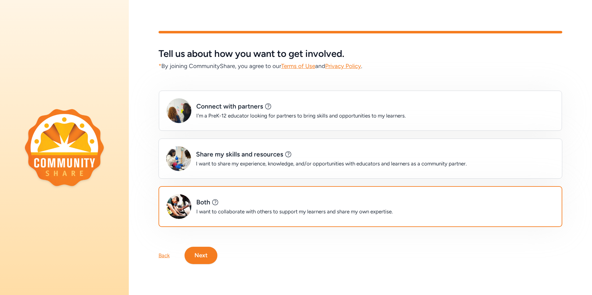
click at [205, 257] on button "Next" at bounding box center [201, 255] width 33 height 17
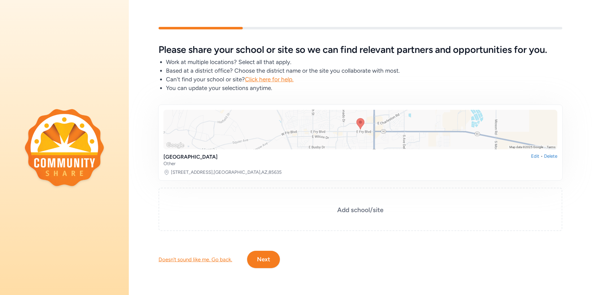
click at [259, 255] on button "Next" at bounding box center [263, 259] width 33 height 17
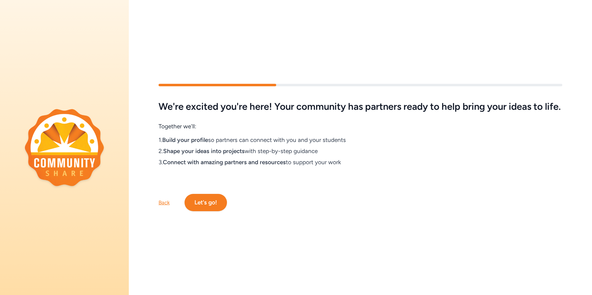
click at [221, 211] on button "Let's go!" at bounding box center [206, 202] width 42 height 17
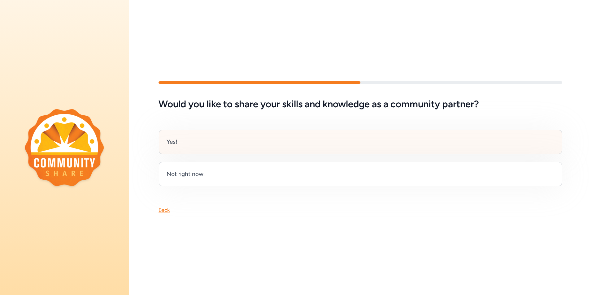
click at [230, 147] on div "Yes!" at bounding box center [360, 142] width 403 height 24
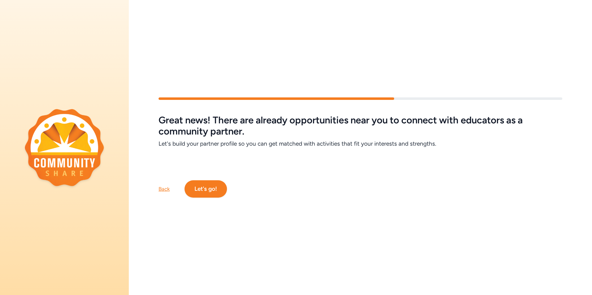
click at [216, 191] on button "Let's go!" at bounding box center [206, 189] width 42 height 17
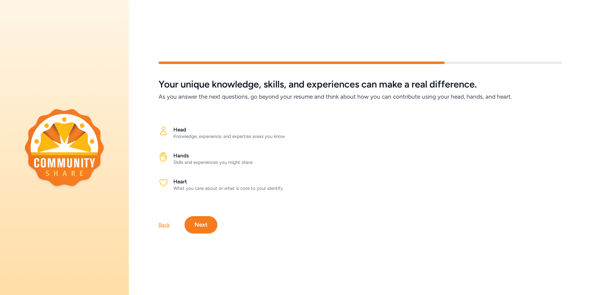
click at [209, 229] on button "Next" at bounding box center [201, 224] width 33 height 17
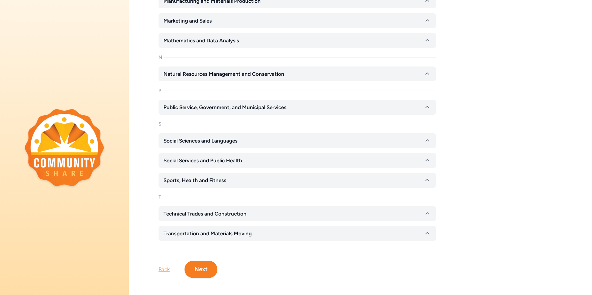
scroll to position [764, 0]
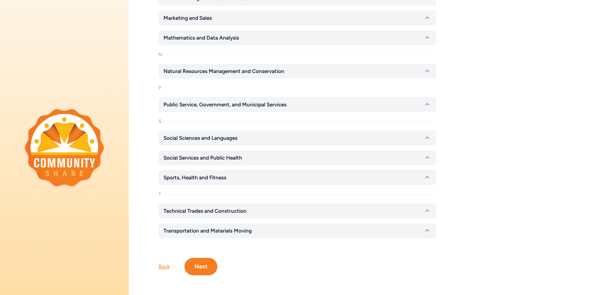
click at [196, 265] on button "Next" at bounding box center [201, 266] width 33 height 17
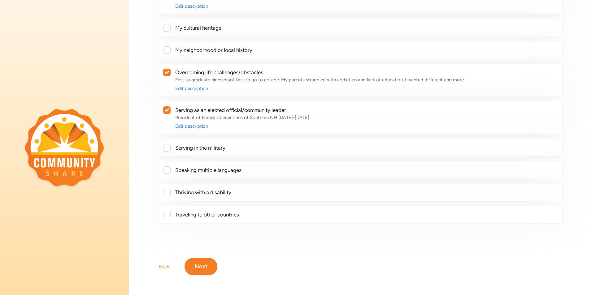
scroll to position [128, 0]
click at [212, 265] on button "Next" at bounding box center [201, 266] width 33 height 17
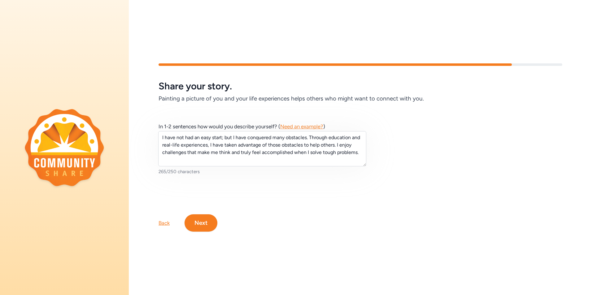
click at [207, 223] on button "Next" at bounding box center [201, 223] width 33 height 17
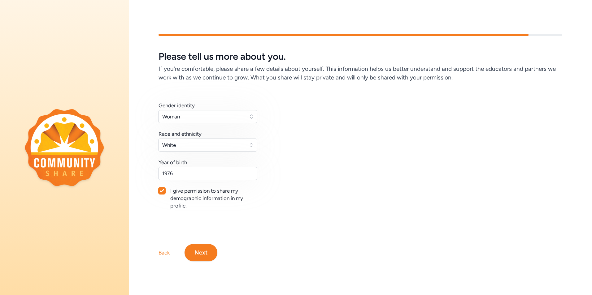
click at [202, 254] on button "Next" at bounding box center [201, 252] width 33 height 17
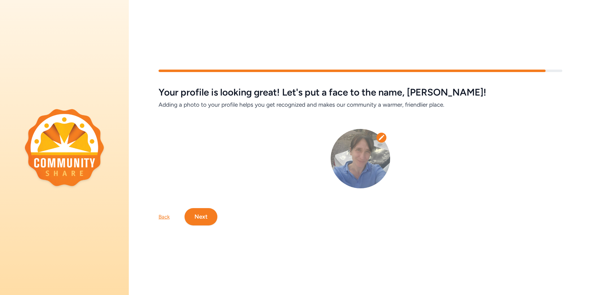
click at [203, 224] on div "Your profile is looking great! Let's put a face to the name, Harmony! Adding a …" at bounding box center [360, 148] width 463 height 196
click at [205, 217] on button "Next" at bounding box center [201, 216] width 33 height 17
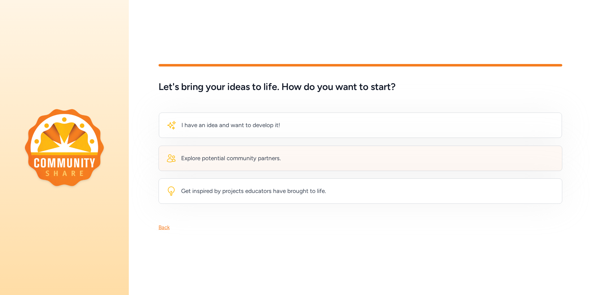
click at [319, 163] on div "Explore potential community partners." at bounding box center [361, 158] width 404 height 25
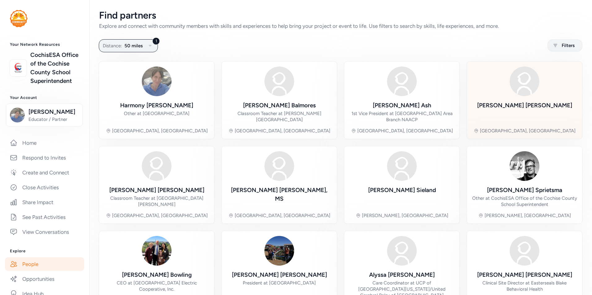
click at [520, 113] on div "Sabrina Wigington" at bounding box center [524, 112] width 95 height 22
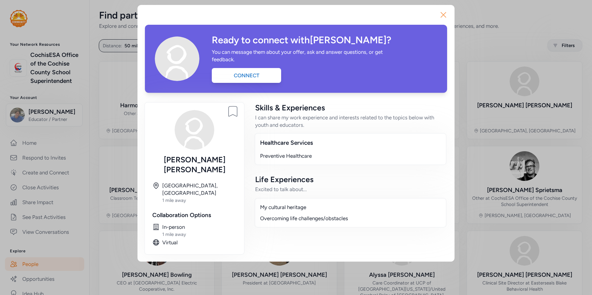
click at [443, 16] on icon "button" at bounding box center [443, 15] width 10 height 10
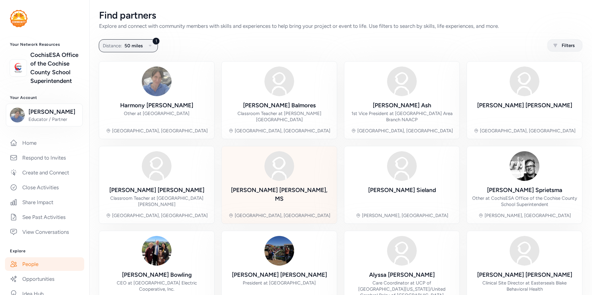
click at [313, 172] on div "Ron D. Reddock, MS Sierra Vista, AZ" at bounding box center [279, 185] width 105 height 68
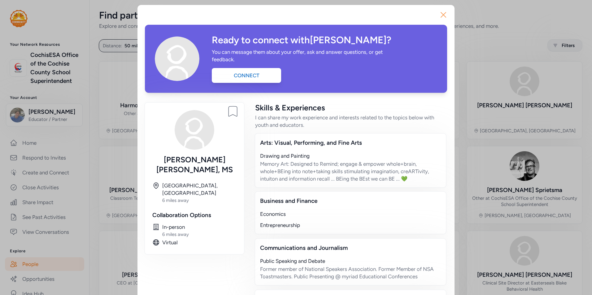
click at [443, 14] on icon "button" at bounding box center [443, 15] width 10 height 10
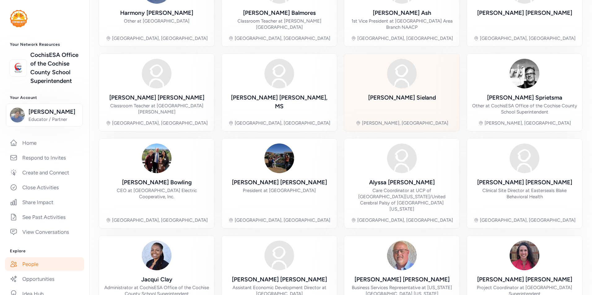
scroll to position [93, 0]
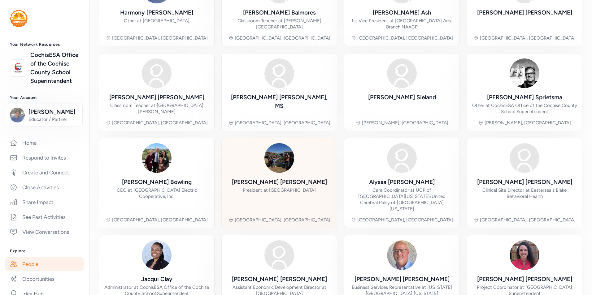
click at [300, 195] on div "Rebecca Hillebrand President at Sierra Vista Community Gardens" at bounding box center [279, 195] width 95 height 34
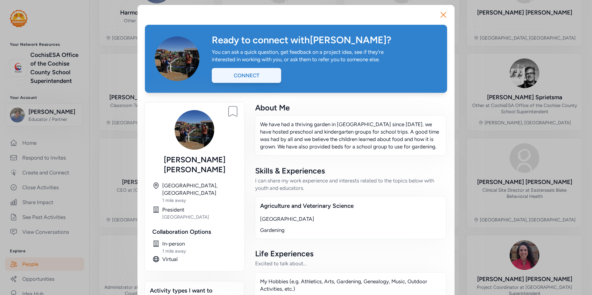
click at [259, 80] on div "Connect" at bounding box center [246, 75] width 69 height 15
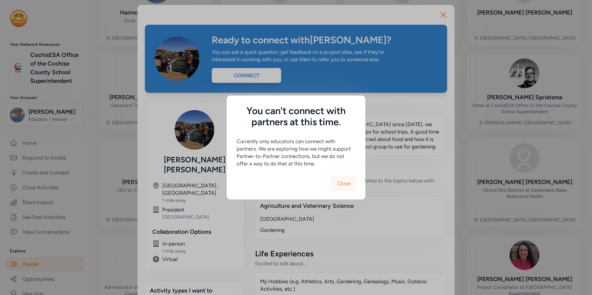
click at [346, 184] on span "Close" at bounding box center [343, 183] width 13 height 7
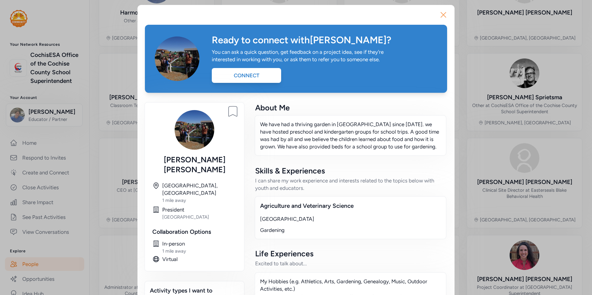
click at [444, 13] on icon "button" at bounding box center [443, 15] width 10 height 10
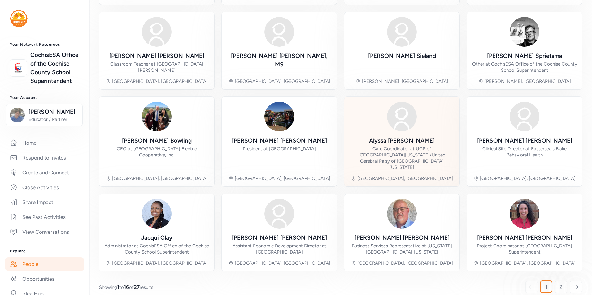
scroll to position [136, 0]
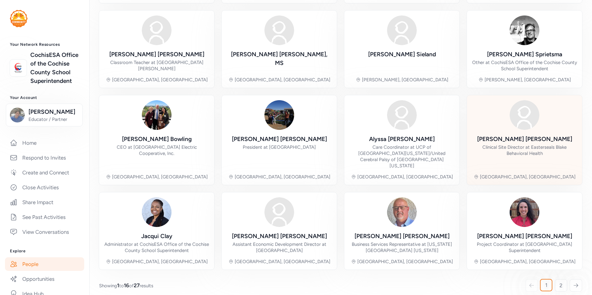
click at [504, 139] on div "Leslie Baer Clinical Site Director at Easterseals Blake Behavioral Health" at bounding box center [524, 152] width 105 height 34
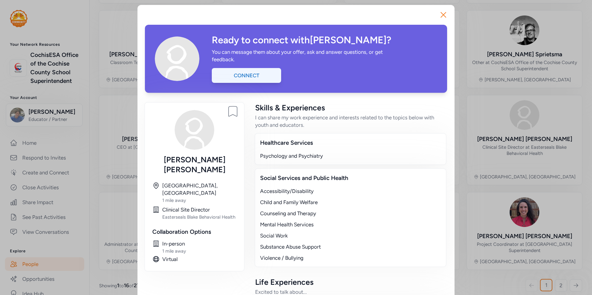
click at [257, 77] on div "Connect" at bounding box center [246, 75] width 69 height 15
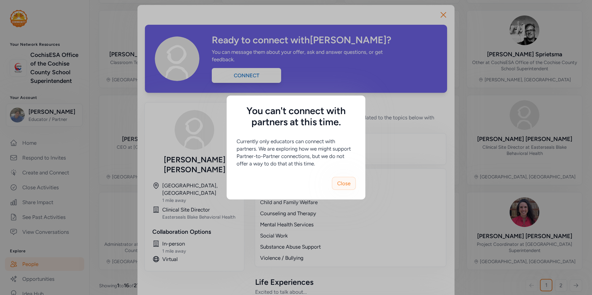
click at [348, 183] on span "Close" at bounding box center [343, 183] width 13 height 7
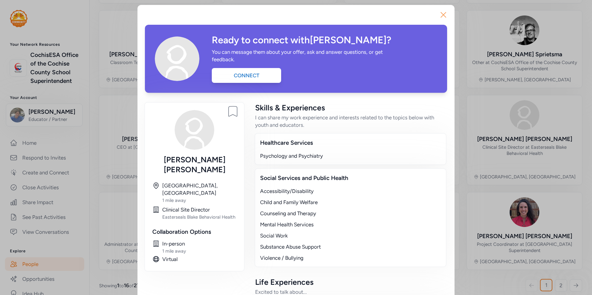
click at [441, 17] on icon "button" at bounding box center [443, 14] width 5 height 5
